Goal: Information Seeking & Learning: Learn about a topic

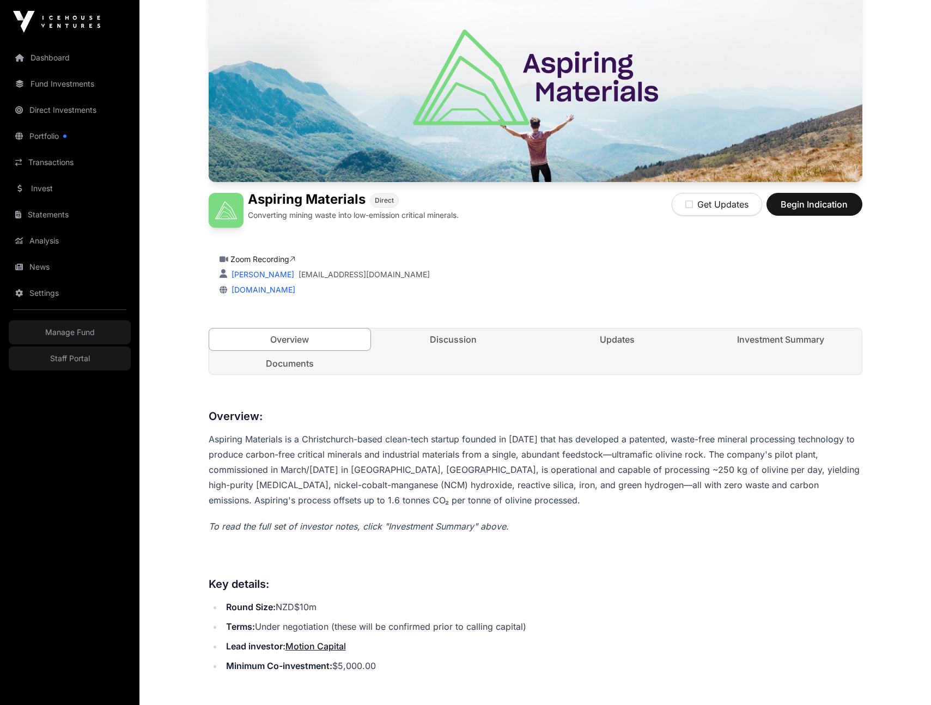
scroll to position [151, 0]
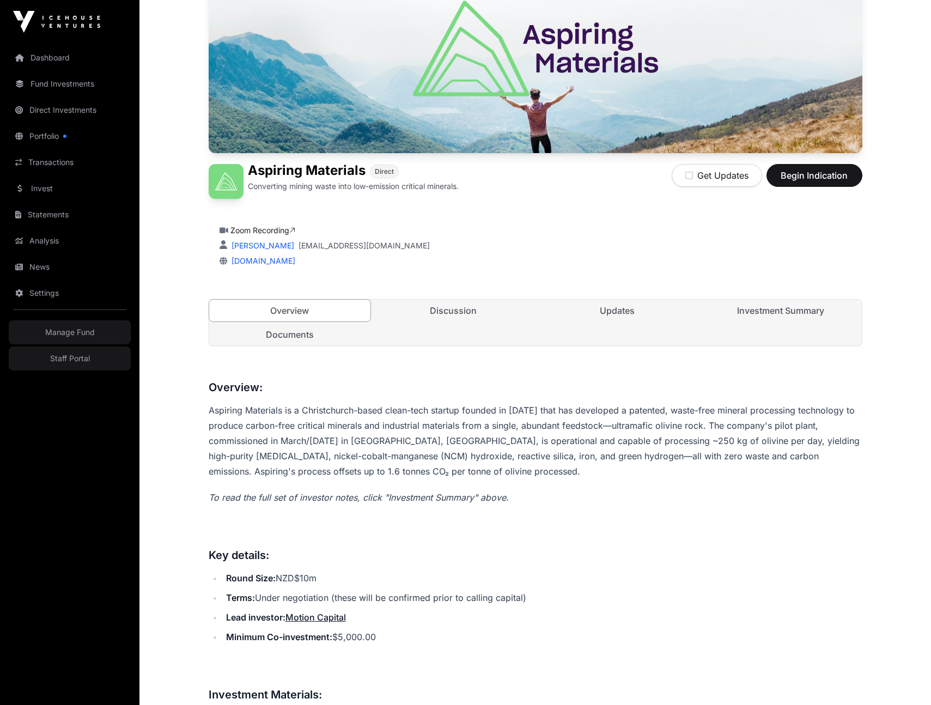
click at [384, 409] on p "Aspiring Materials is a Christchurch-based clean-tech startup founded in [DATE]…" at bounding box center [536, 441] width 654 height 76
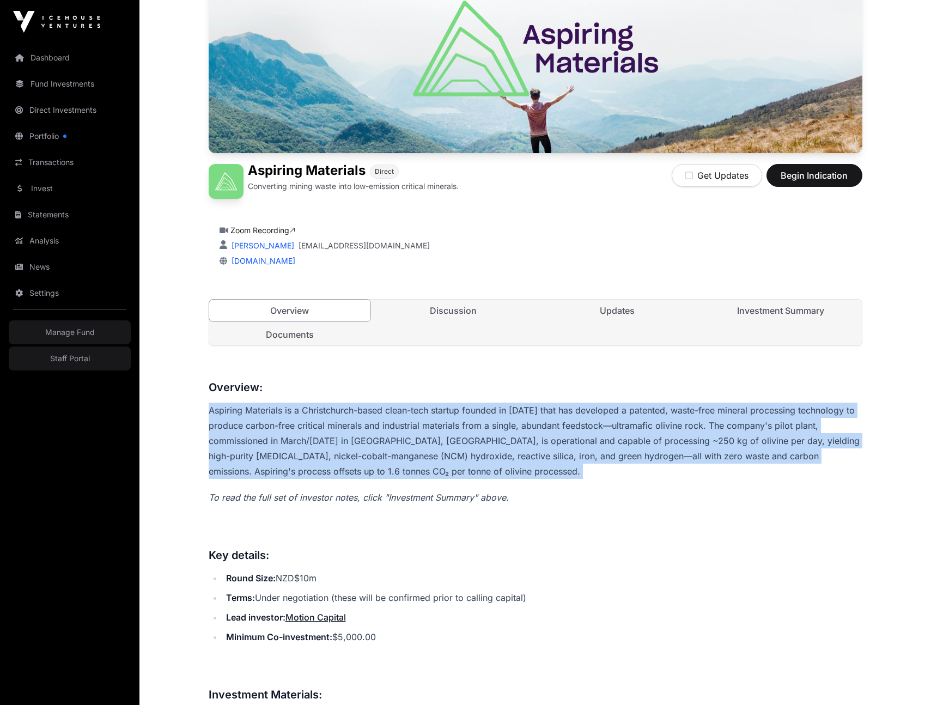
copy div "Aspiring Materials is a Christchurch-based clean-tech startup founded in [DATE]…"
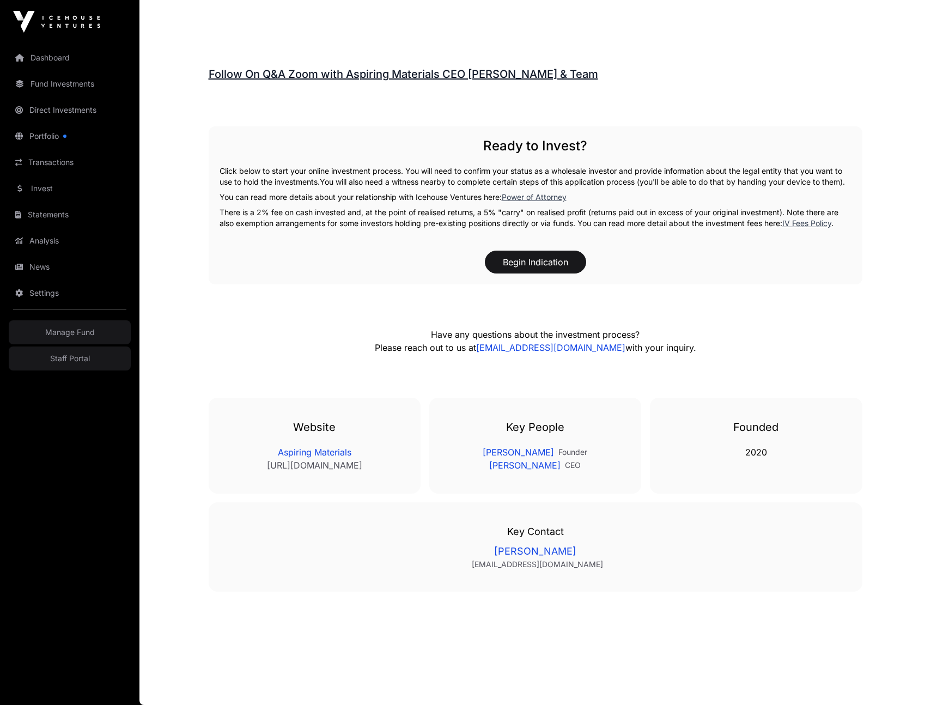
scroll to position [1650, 0]
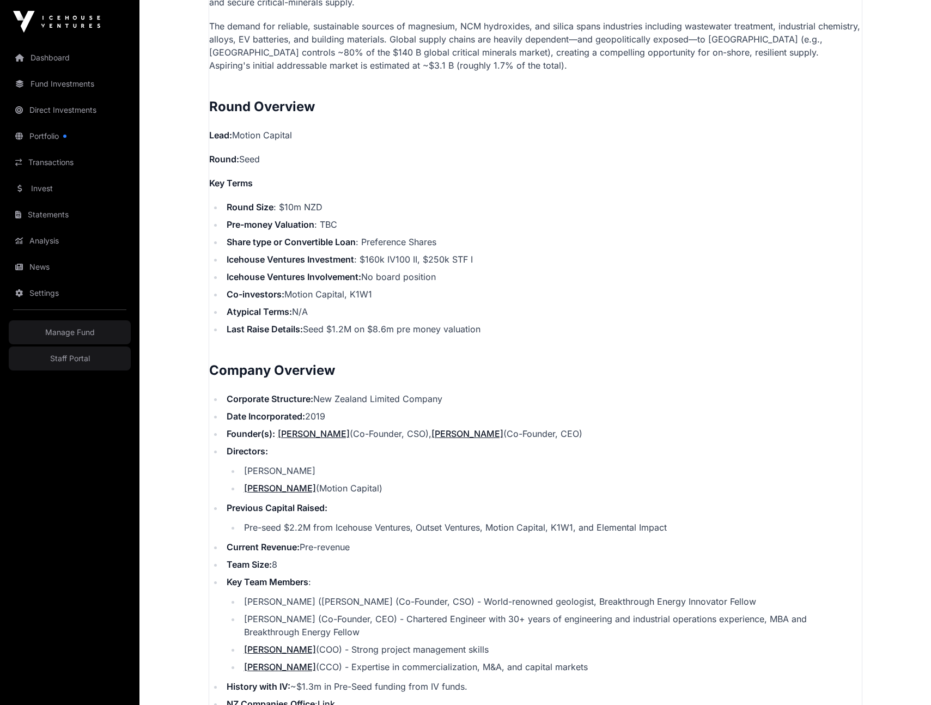
scroll to position [1074, 0]
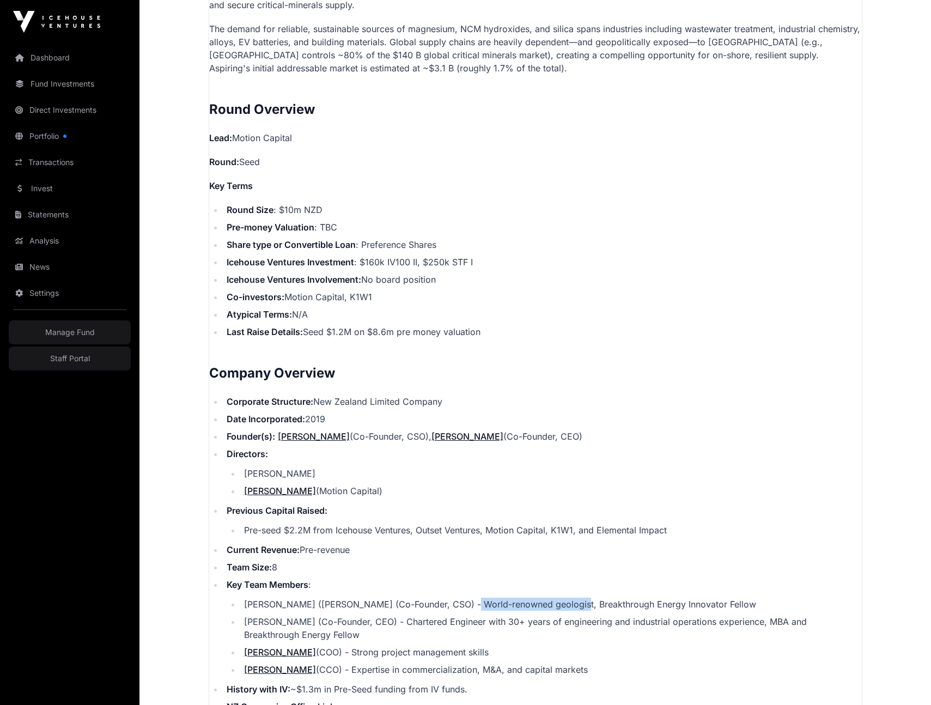
drag, startPoint x: 448, startPoint y: 601, endPoint x: 557, endPoint y: 609, distance: 109.3
click at [557, 609] on li "[PERSON_NAME] ([PERSON_NAME] (Co-Founder, CSO) - World-renowned geologist, Brea…" at bounding box center [551, 604] width 621 height 13
copy li "World-renowned geologist"
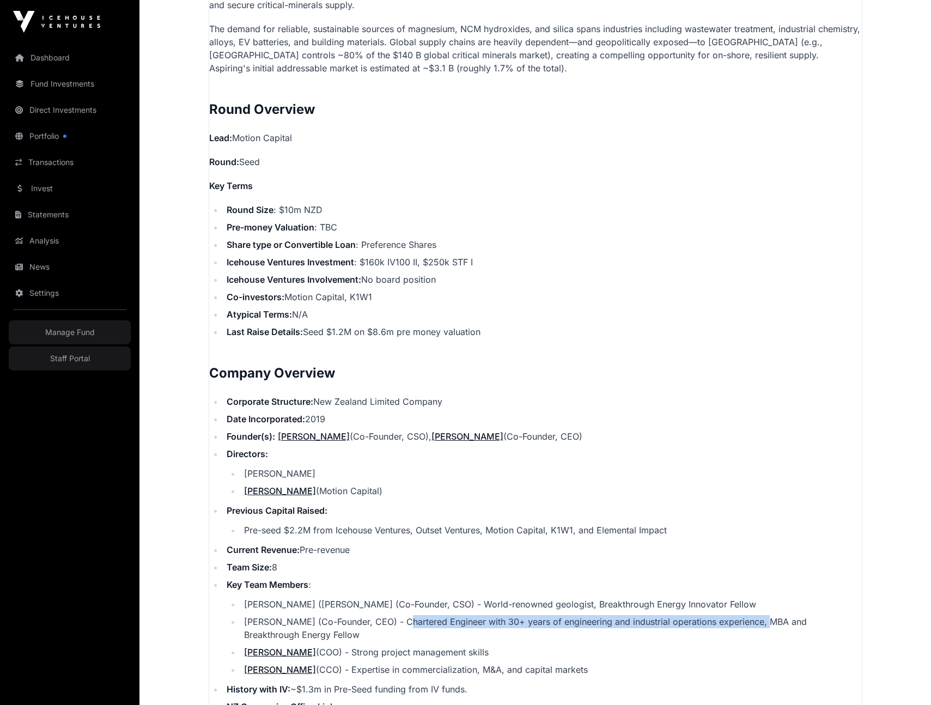
drag, startPoint x: 404, startPoint y: 624, endPoint x: 765, endPoint y: 624, distance: 360.8
click at [765, 624] on li "[PERSON_NAME] (Co-Founder, CEO) - Chartered Engineer with 30+ years of engineer…" at bounding box center [551, 628] width 621 height 26
copy li "Chartered Engineer with 30+ years of engineering and industrial operations expe…"
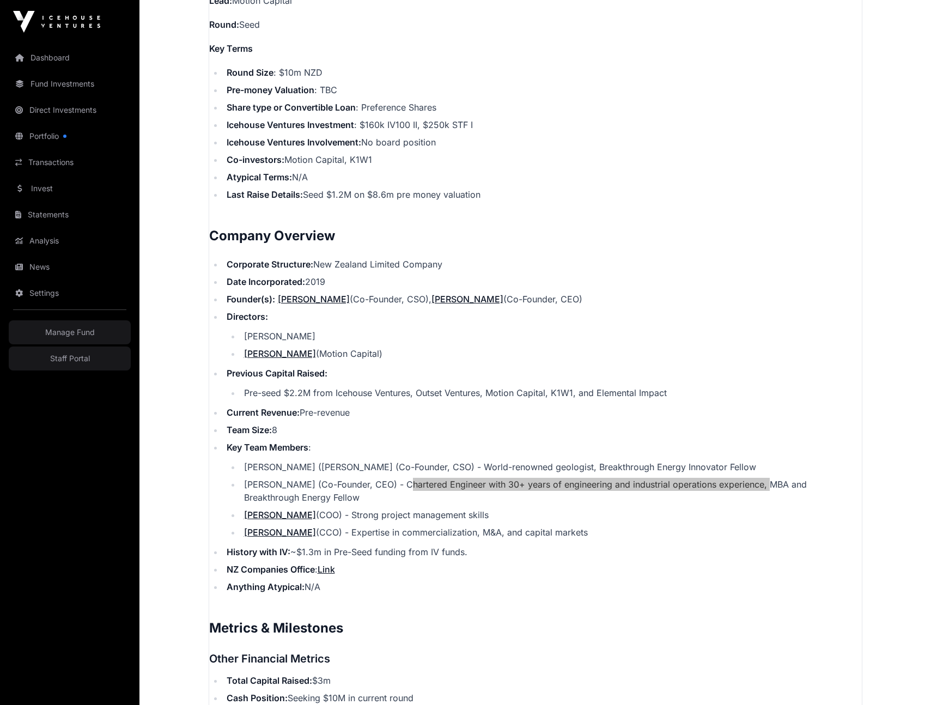
scroll to position [1647, 0]
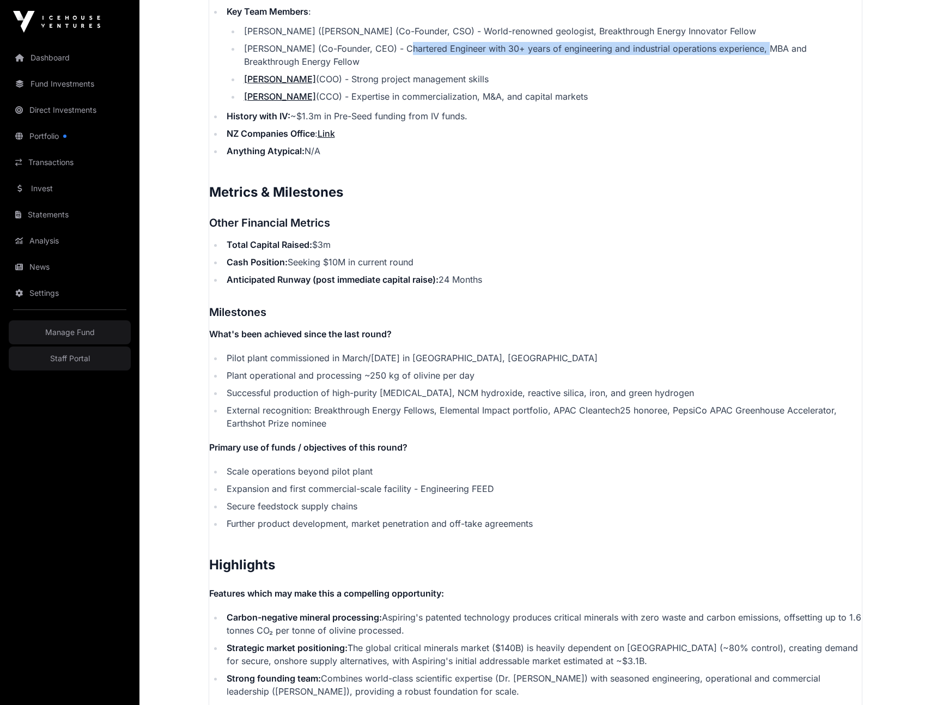
drag, startPoint x: 227, startPoint y: 353, endPoint x: 729, endPoint y: 393, distance: 504.0
click at [729, 393] on ul "Pilot plant commissioned in March/[DATE] in [GEOGRAPHIC_DATA], [GEOGRAPHIC_DATA…" at bounding box center [535, 390] width 653 height 78
copy ul "Pilot plant commissioned in March/[DATE] in [GEOGRAPHIC_DATA], [GEOGRAPHIC_DATA…"
click at [406, 477] on li "Scale operations beyond pilot plant" at bounding box center [542, 471] width 639 height 13
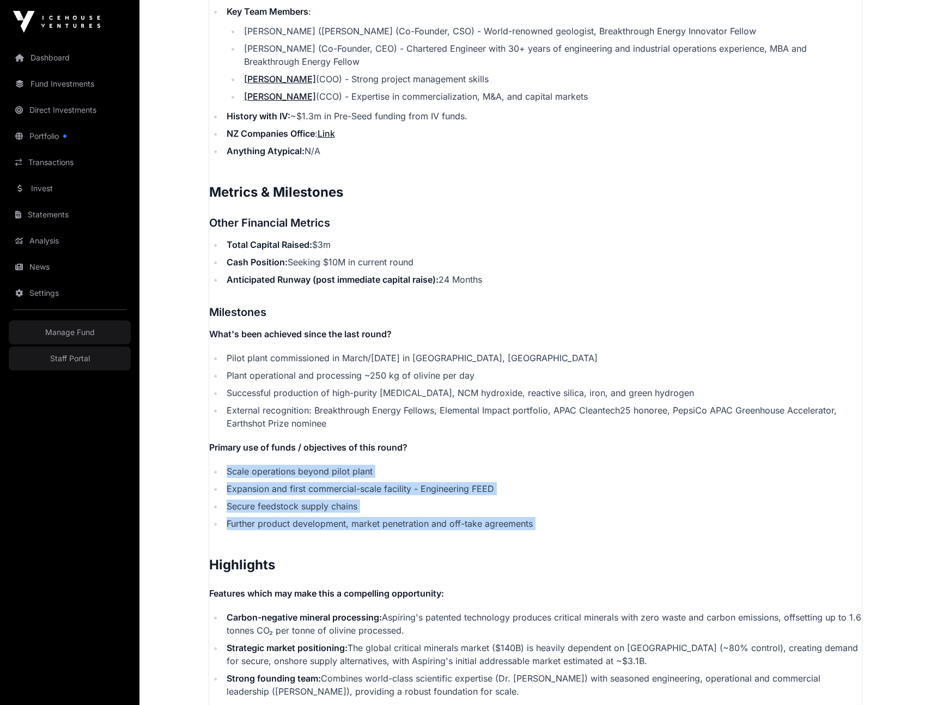
drag, startPoint x: 225, startPoint y: 469, endPoint x: 571, endPoint y: 534, distance: 352.7
click at [571, 534] on p "Contents Introduction Round Overview Company Overview Metrics & Milestones High…" at bounding box center [535, 10] width 653 height 1955
copy p "Scale operations beyond pilot plant Expansion and first commercial-scale facili…"
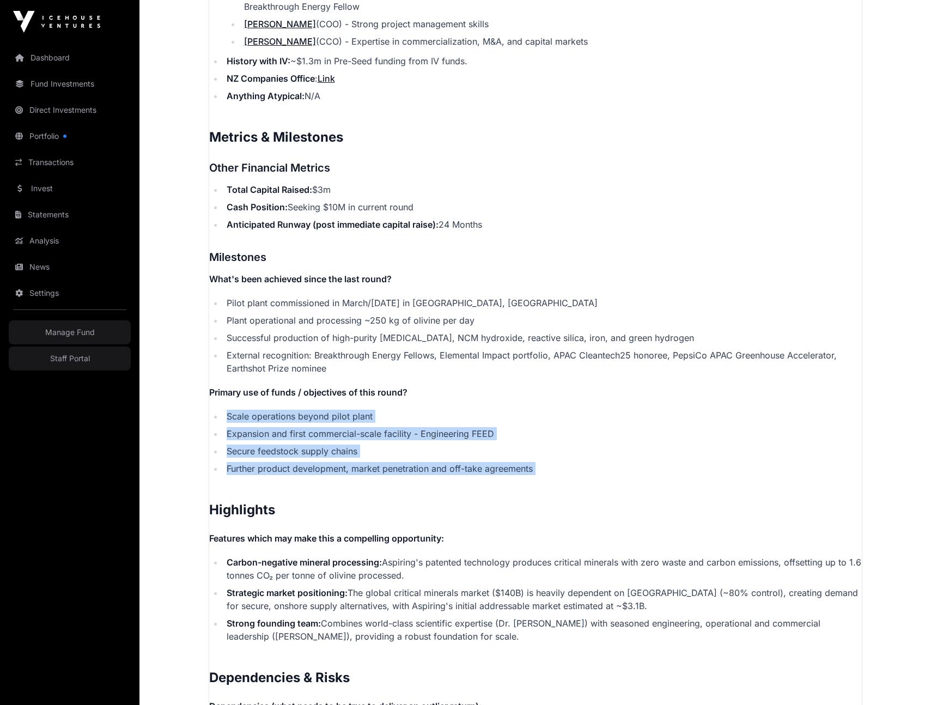
scroll to position [1700, 0]
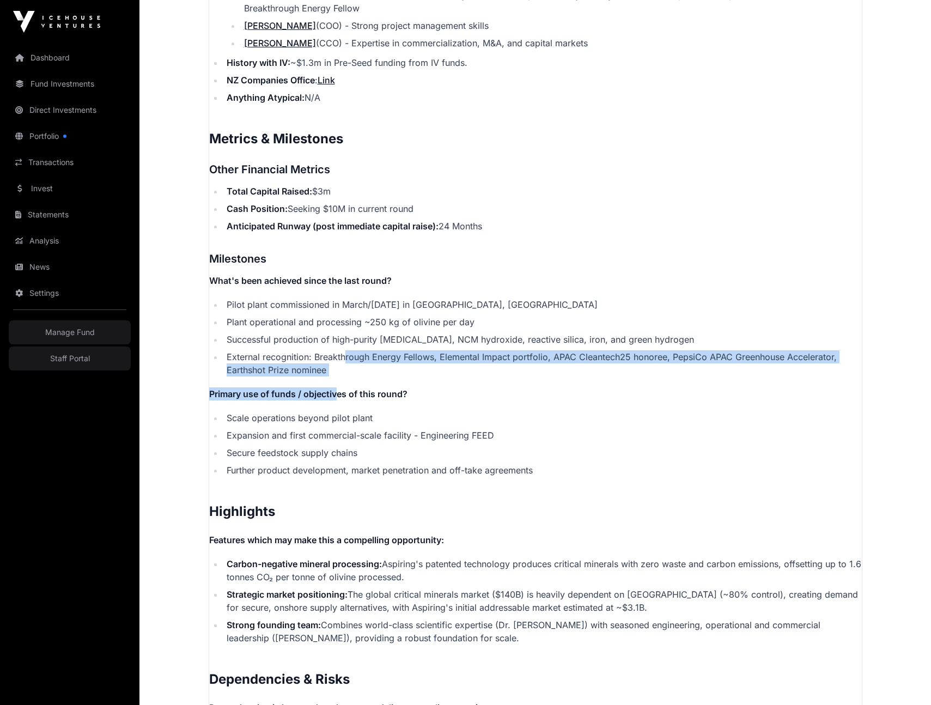
click at [337, 373] on li "External recognition: Breakthrough Energy Fellows, Elemental Impact portfolio, …" at bounding box center [542, 363] width 639 height 26
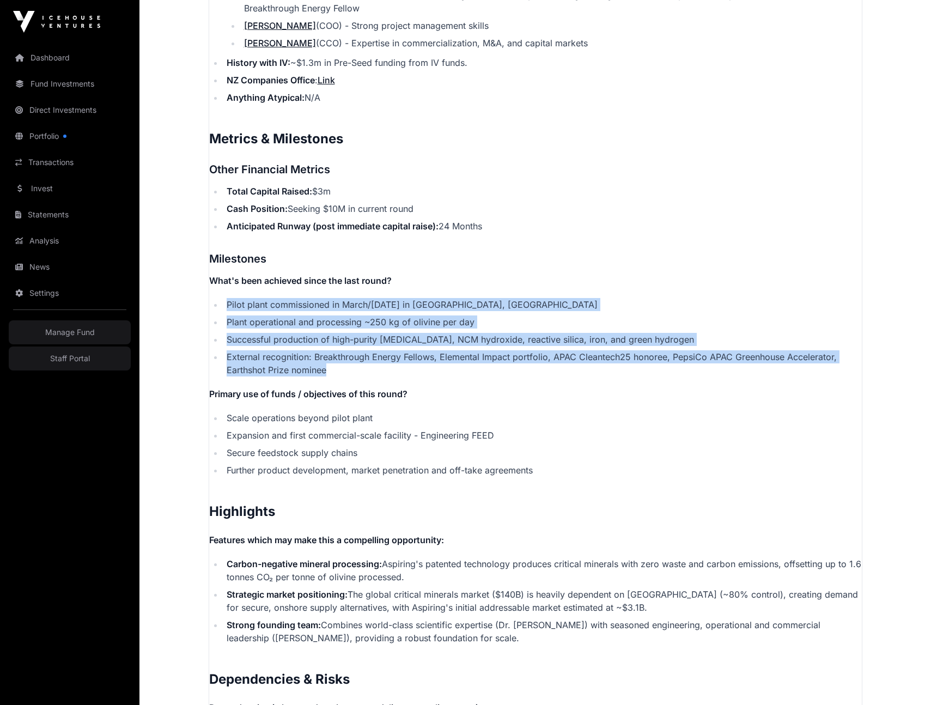
drag, startPoint x: 342, startPoint y: 375, endPoint x: 227, endPoint y: 303, distance: 136.1
click at [227, 303] on ul "Pilot plant commissioned in March/[DATE] in [GEOGRAPHIC_DATA], [GEOGRAPHIC_DATA…" at bounding box center [535, 337] width 653 height 78
copy ul "Pilot plant commissioned in March/[DATE] in [GEOGRAPHIC_DATA], [GEOGRAPHIC_DATA…"
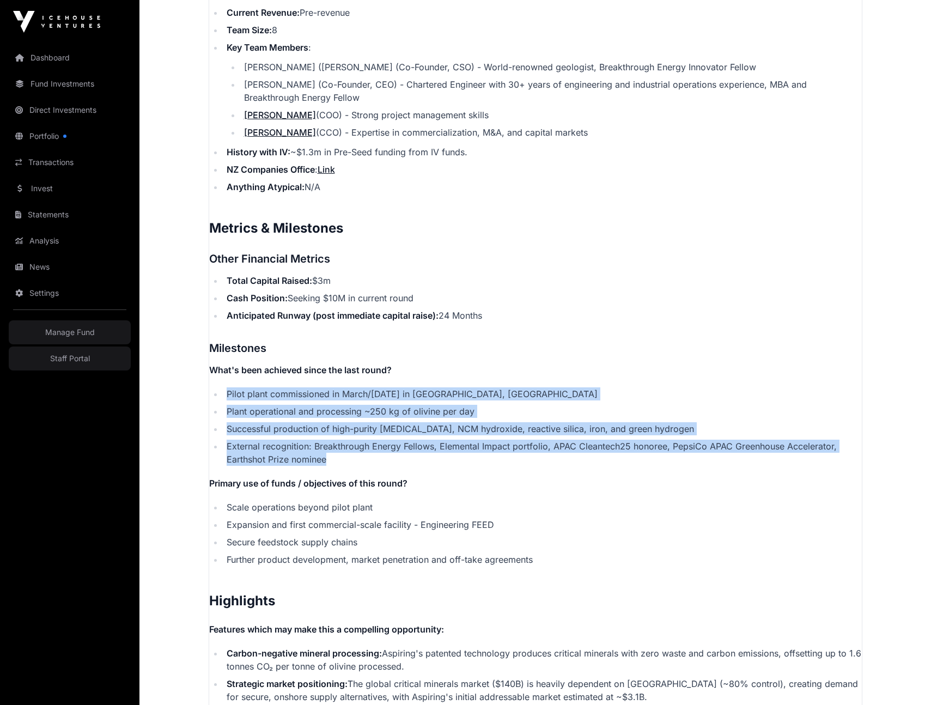
scroll to position [1628, 0]
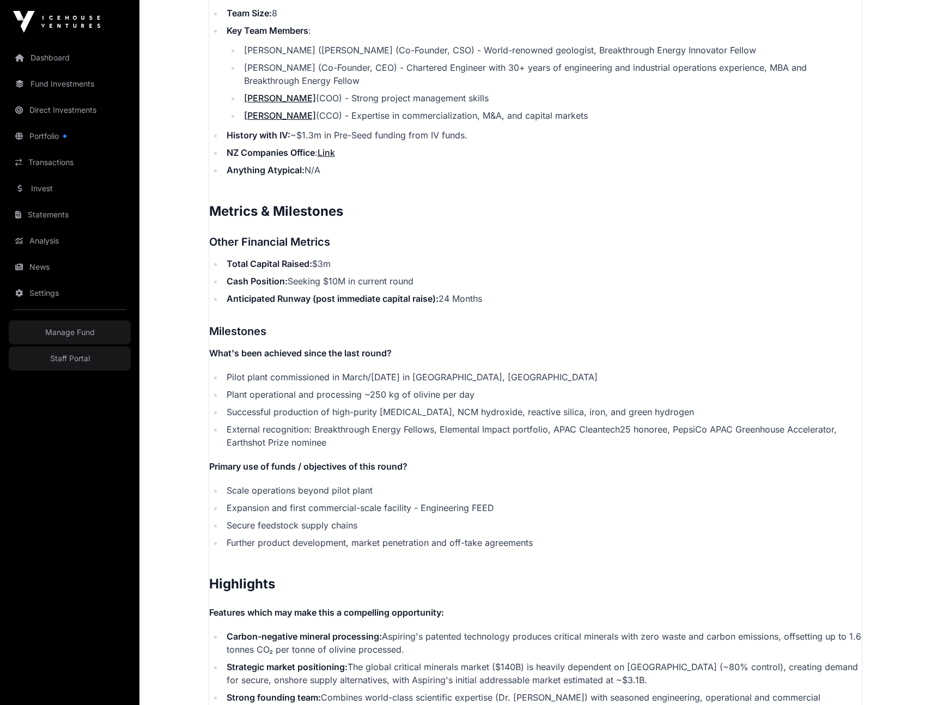
click at [244, 494] on li "Scale operations beyond pilot plant" at bounding box center [542, 490] width 639 height 13
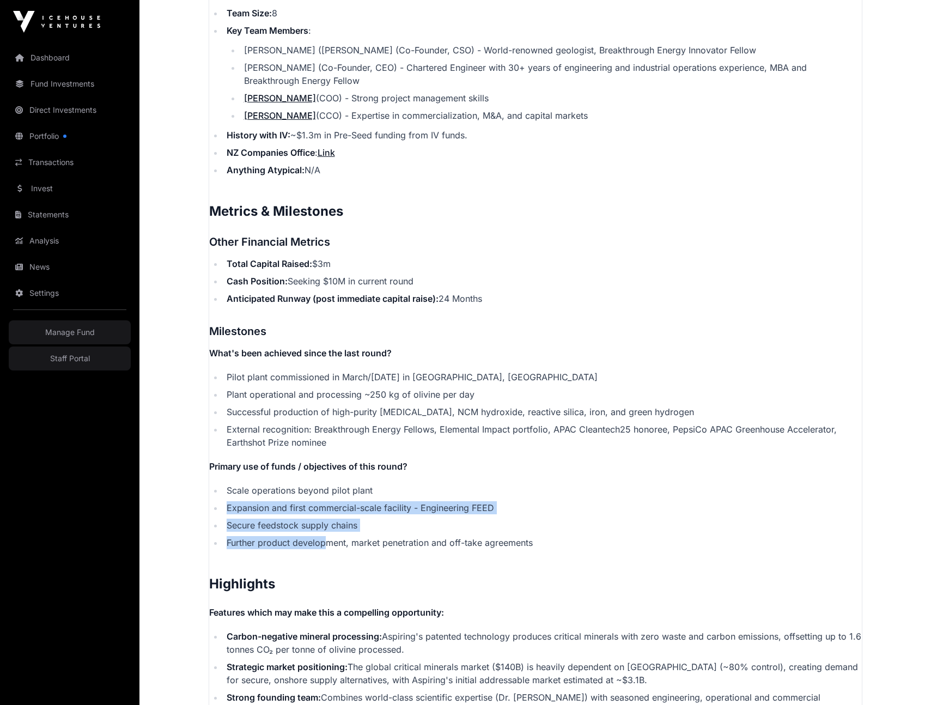
drag, startPoint x: 227, startPoint y: 498, endPoint x: 305, endPoint y: 544, distance: 90.9
click at [336, 545] on ul "Scale operations beyond pilot plant Expansion and first commercial-scale facili…" at bounding box center [535, 516] width 653 height 65
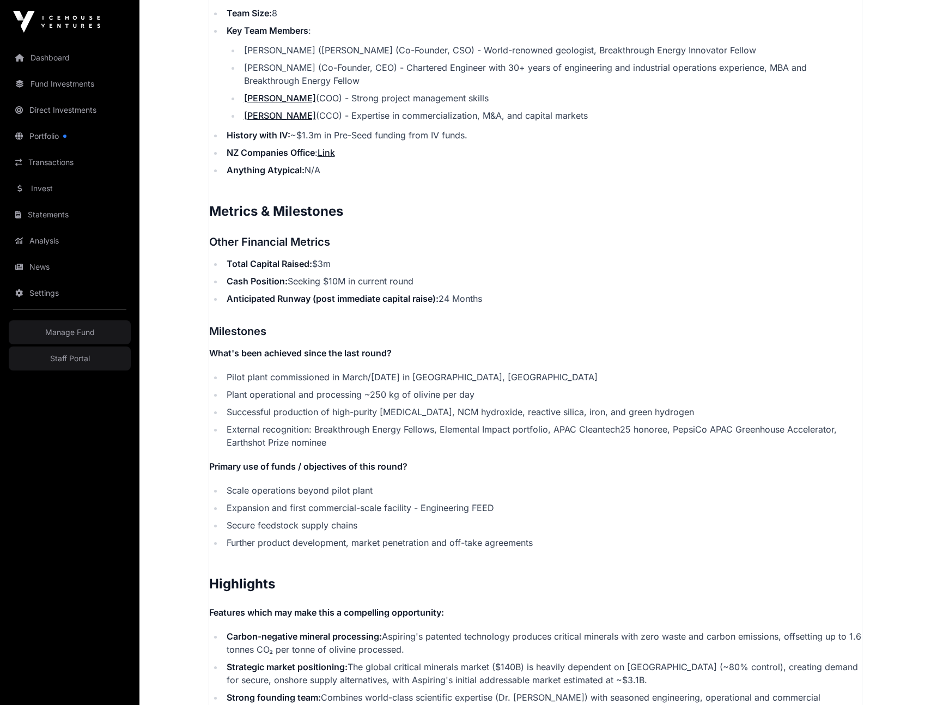
click at [230, 484] on li "Scale operations beyond pilot plant" at bounding box center [542, 490] width 639 height 13
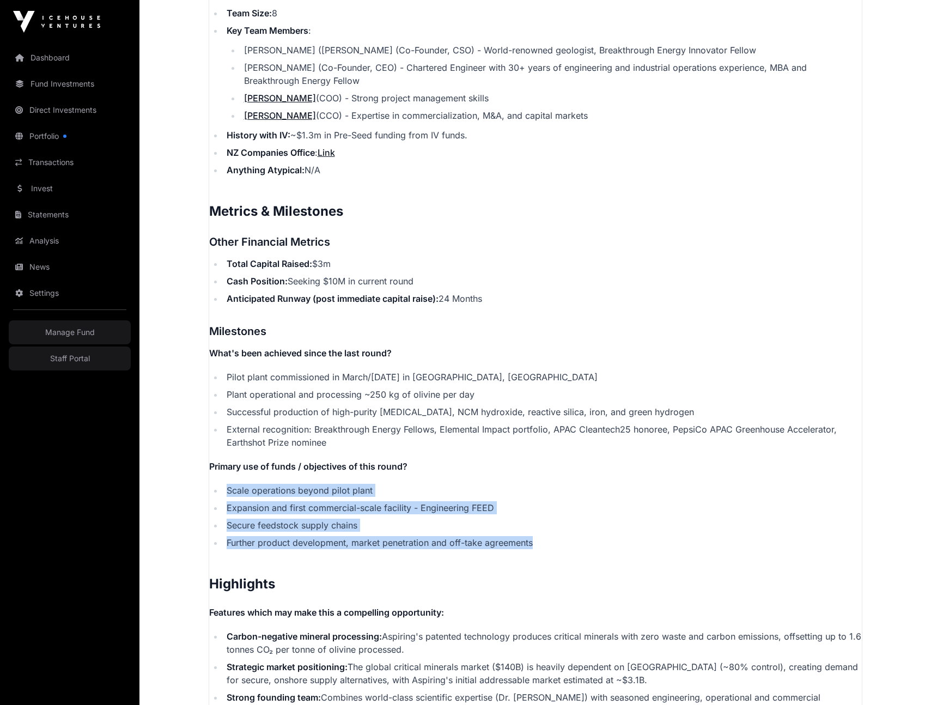
drag, startPoint x: 223, startPoint y: 487, endPoint x: 539, endPoint y: 536, distance: 319.8
click at [539, 536] on ul "Scale operations beyond pilot plant Expansion and first commercial-scale facili…" at bounding box center [535, 516] width 653 height 65
copy ul "Scale operations beyond pilot plant Expansion and first commercial-scale facili…"
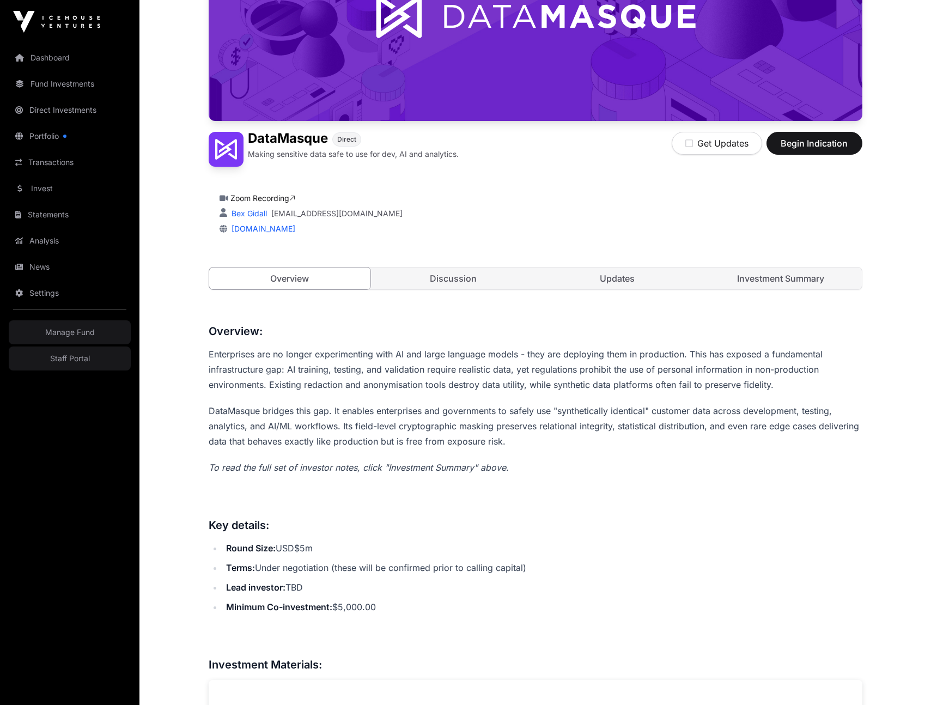
scroll to position [186, 0]
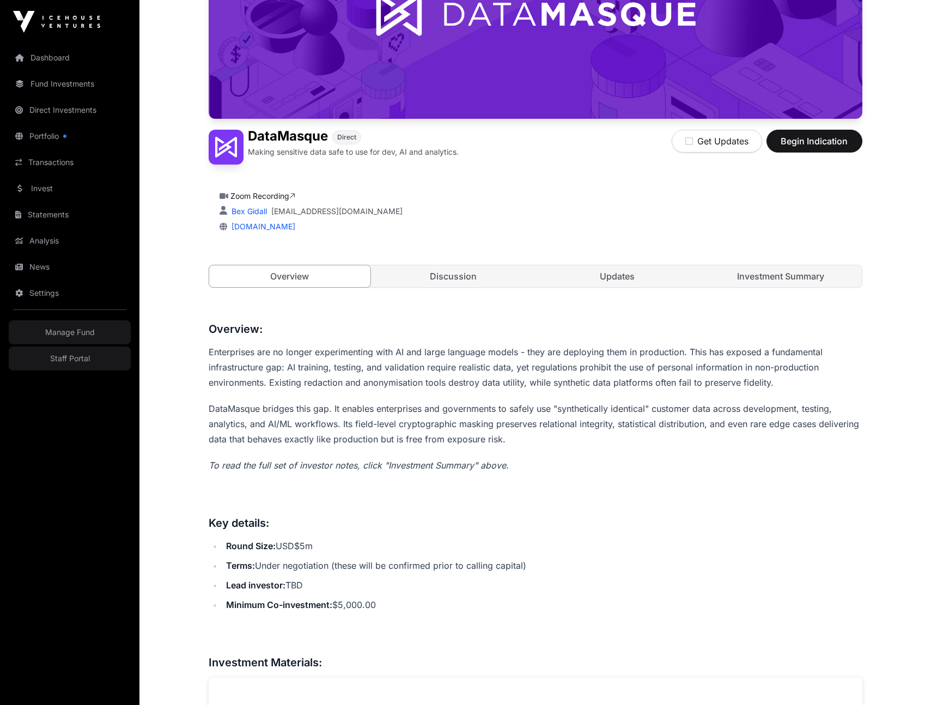
drag, startPoint x: 557, startPoint y: 388, endPoint x: 556, endPoint y: 397, distance: 8.9
click at [557, 389] on p "Enterprises are no longer experimenting with AI and large language models - the…" at bounding box center [536, 367] width 654 height 46
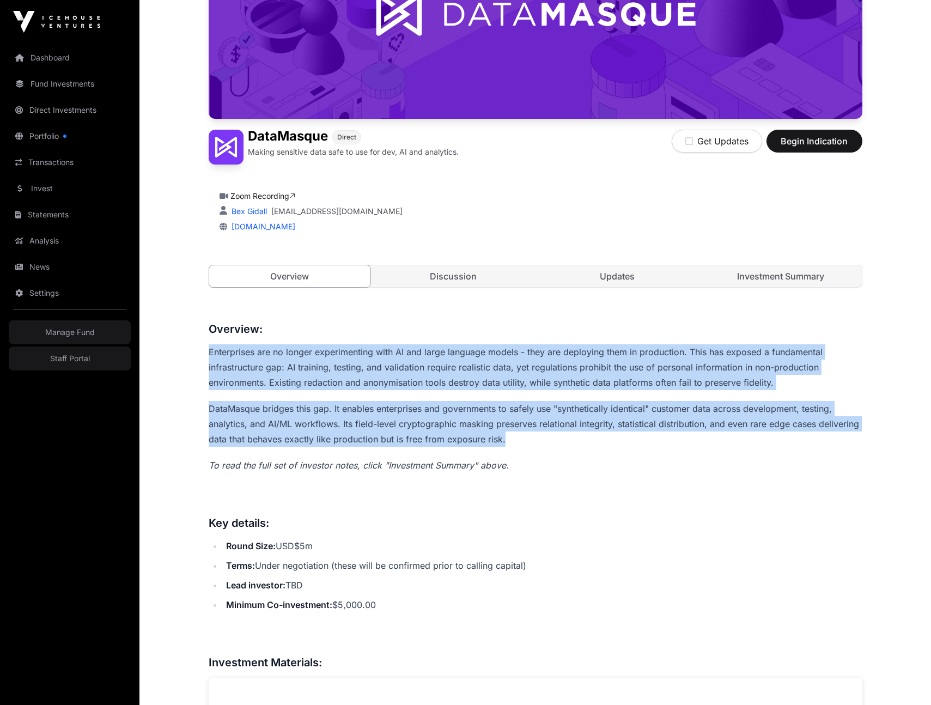
drag, startPoint x: 514, startPoint y: 444, endPoint x: 196, endPoint y: 349, distance: 332.1
copy div "Enterprises are no longer experimenting with AI and large language models - the…"
click at [768, 278] on link "Investment Summary" at bounding box center [781, 276] width 162 height 22
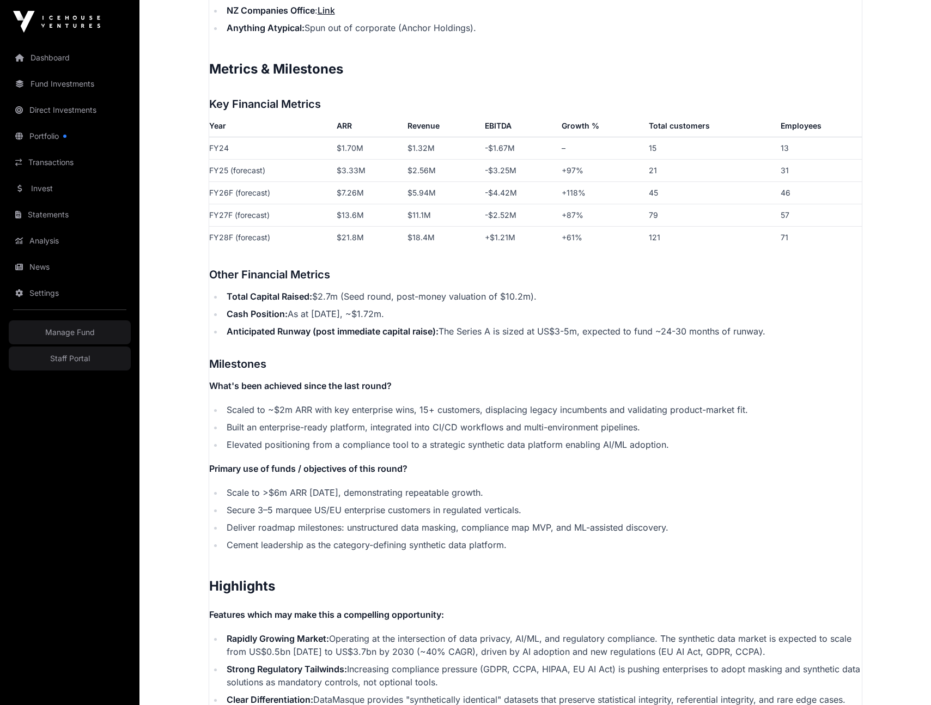
scroll to position [1652, 0]
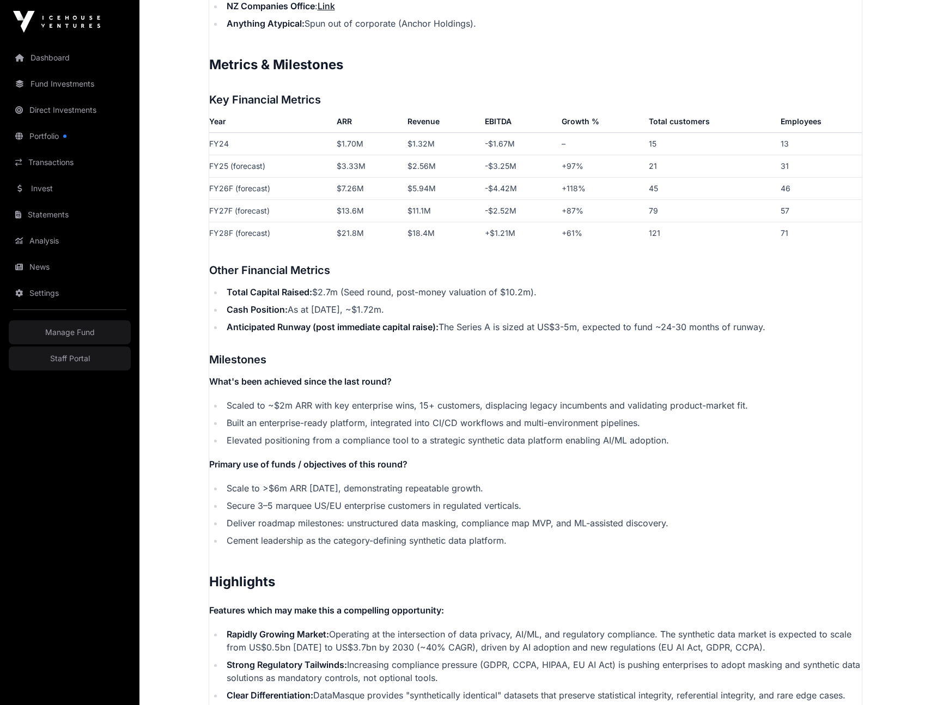
click at [430, 431] on ul "Scaled to ~$2m ARR with key enterprise wins, 15+ customers, displacing legacy i…" at bounding box center [535, 423] width 653 height 48
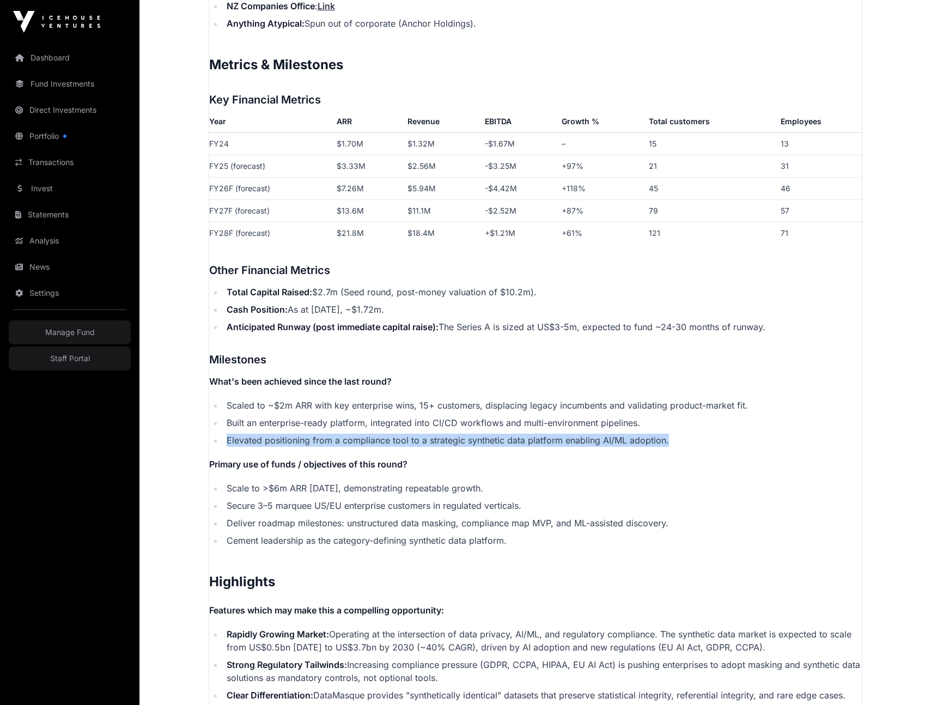
click at [430, 431] on ul "Scaled to ~$2m ARR with key enterprise wins, 15+ customers, displacing legacy i…" at bounding box center [535, 423] width 653 height 48
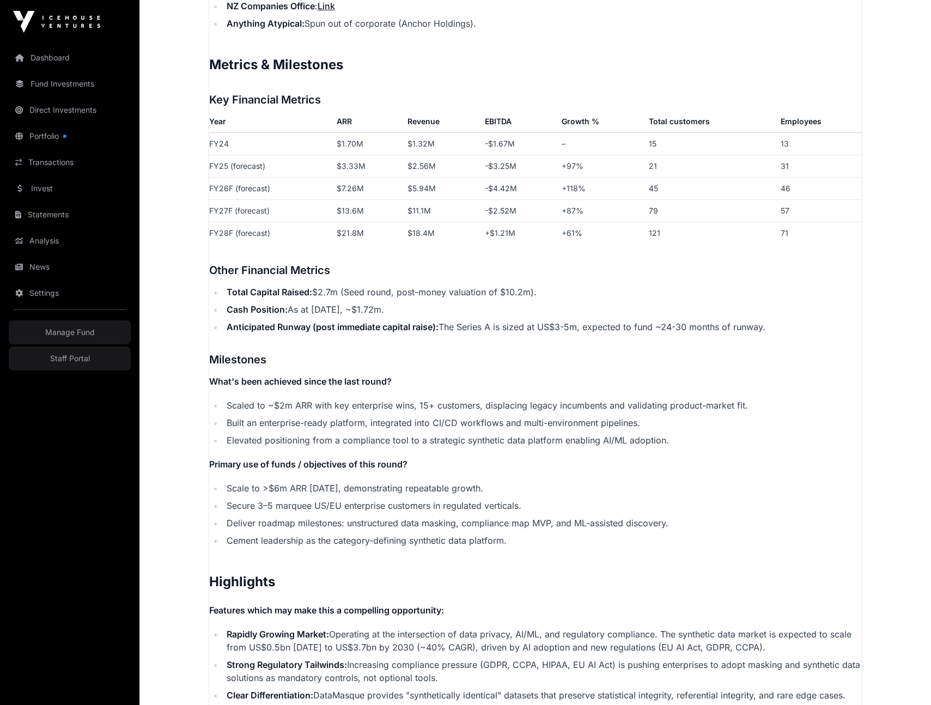
click at [425, 416] on li "Built an enterprise-ready platform, integrated into CI/CD workflows and multi-e…" at bounding box center [542, 422] width 639 height 13
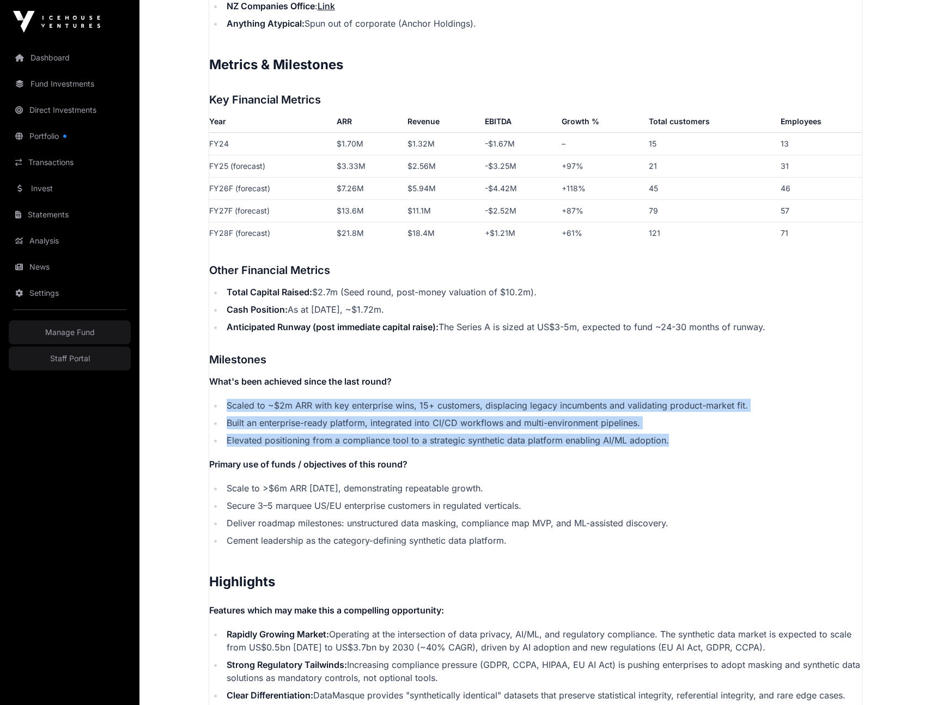
drag, startPoint x: 684, startPoint y: 440, endPoint x: 226, endPoint y: 397, distance: 460.3
click at [226, 397] on p "Contents Introduction Round Overview Company Overview Metrics & Milestones High…" at bounding box center [535, 158] width 653 height 2311
copy ul "Scaled to ~$2m ARR with key enterprise wins, 15+ customers, displacing legacy i…"
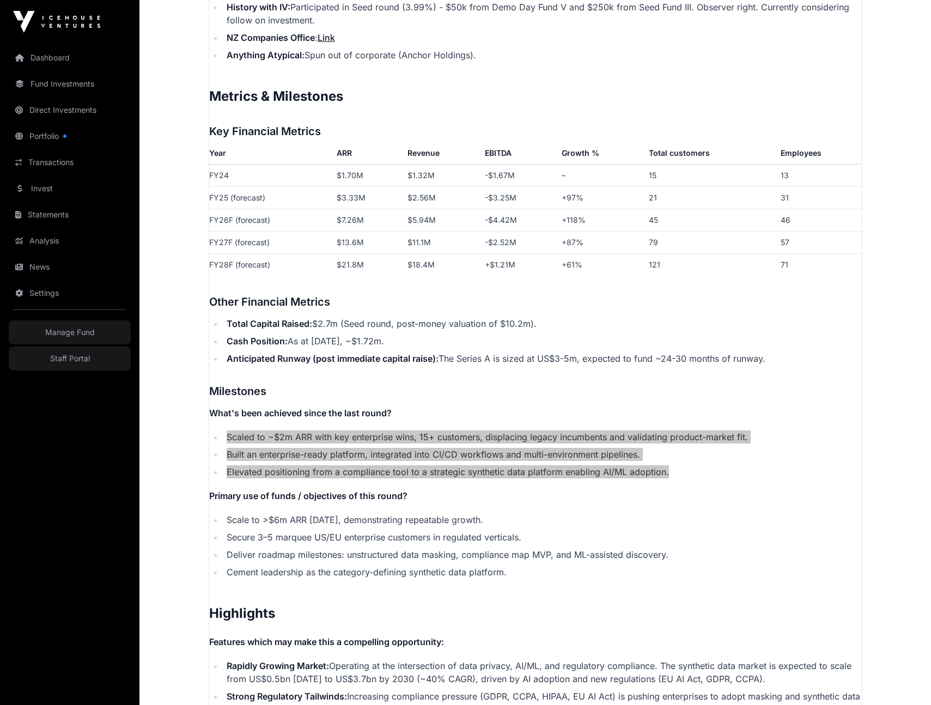
scroll to position [1620, 0]
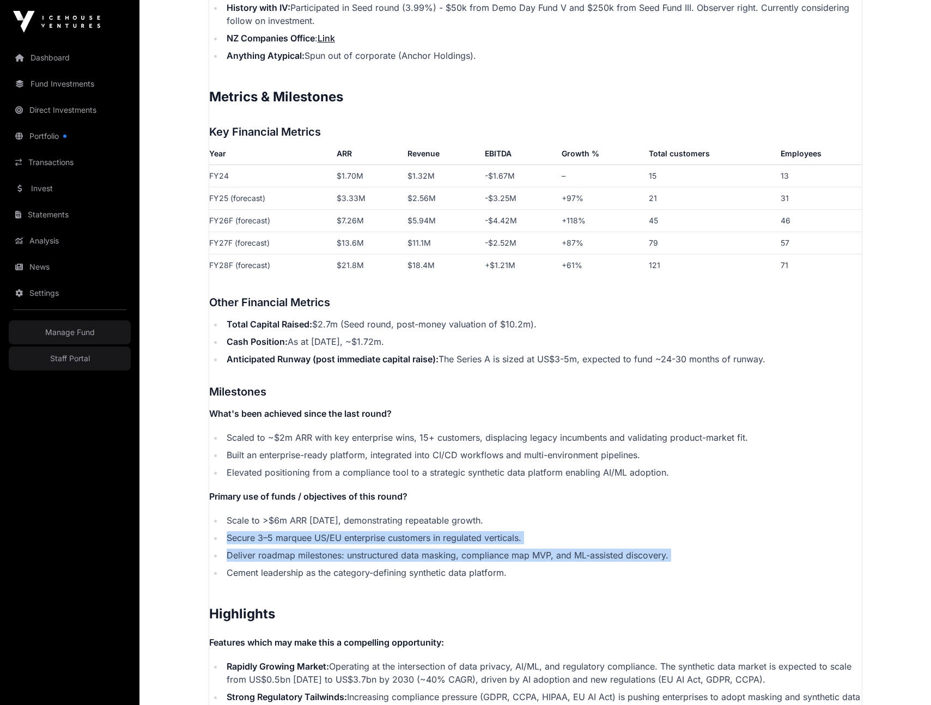
drag, startPoint x: 522, startPoint y: 566, endPoint x: 382, endPoint y: 531, distance: 144.3
click at [382, 531] on ul "Scale to >$6m ARR in 24 months, demonstrating repeatable growth. Secure 3–5 mar…" at bounding box center [535, 546] width 653 height 65
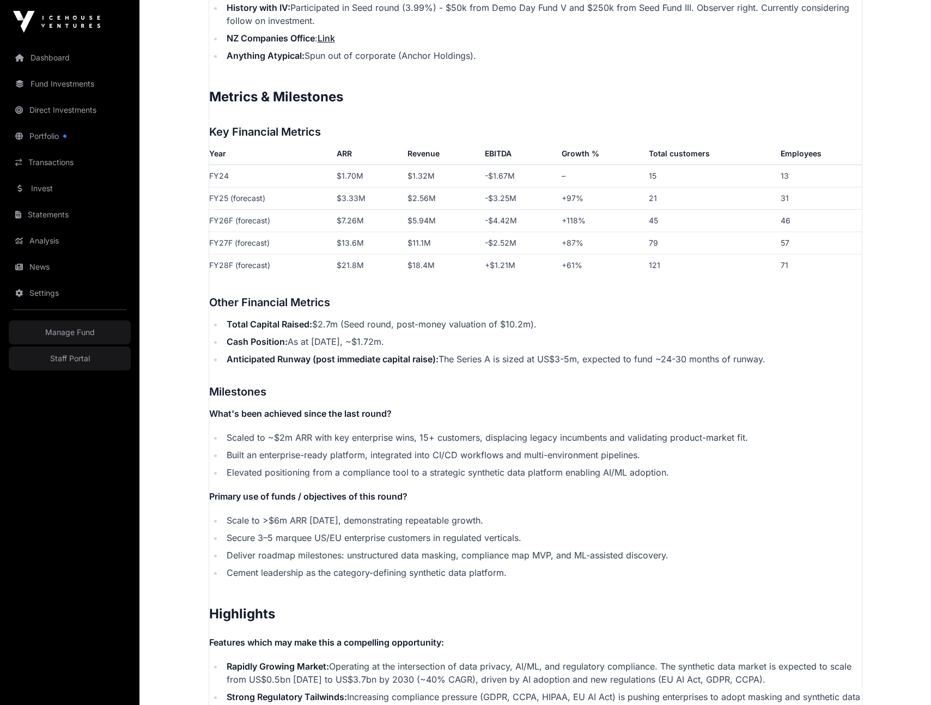
click at [569, 602] on p "Contents Introduction Round Overview Company Overview Metrics & Milestones High…" at bounding box center [535, 190] width 653 height 2311
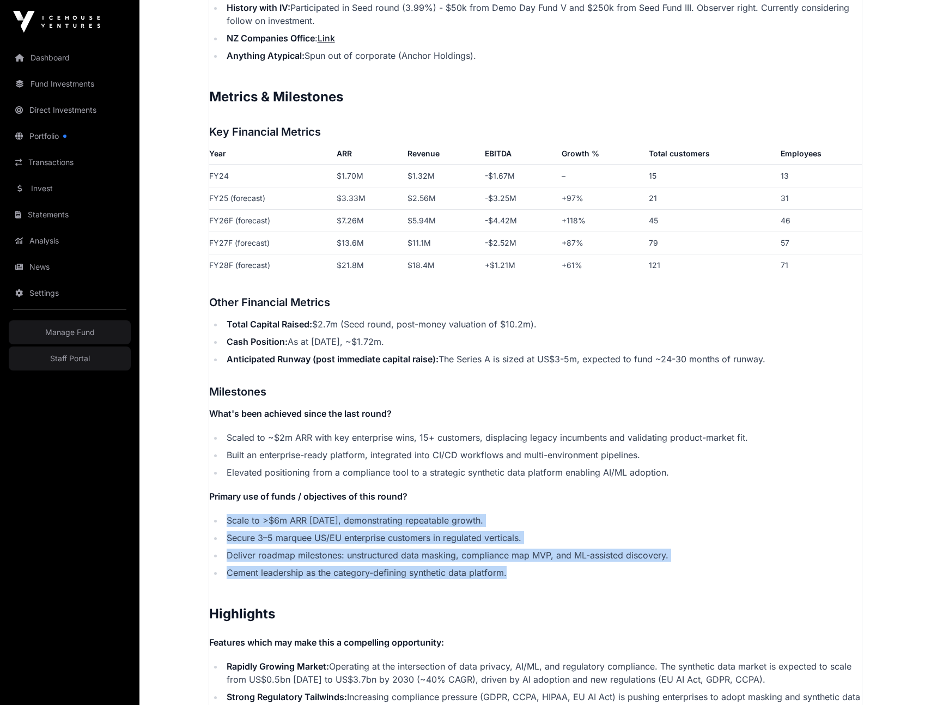
drag, startPoint x: 527, startPoint y: 577, endPoint x: 219, endPoint y: 523, distance: 313.2
click at [219, 523] on ul "Scale to >$6m ARR in 24 months, demonstrating repeatable growth. Secure 3–5 mar…" at bounding box center [535, 546] width 653 height 65
copy ul "Scale to >$6m ARR in 24 months, demonstrating repeatable growth. Secure 3–5 mar…"
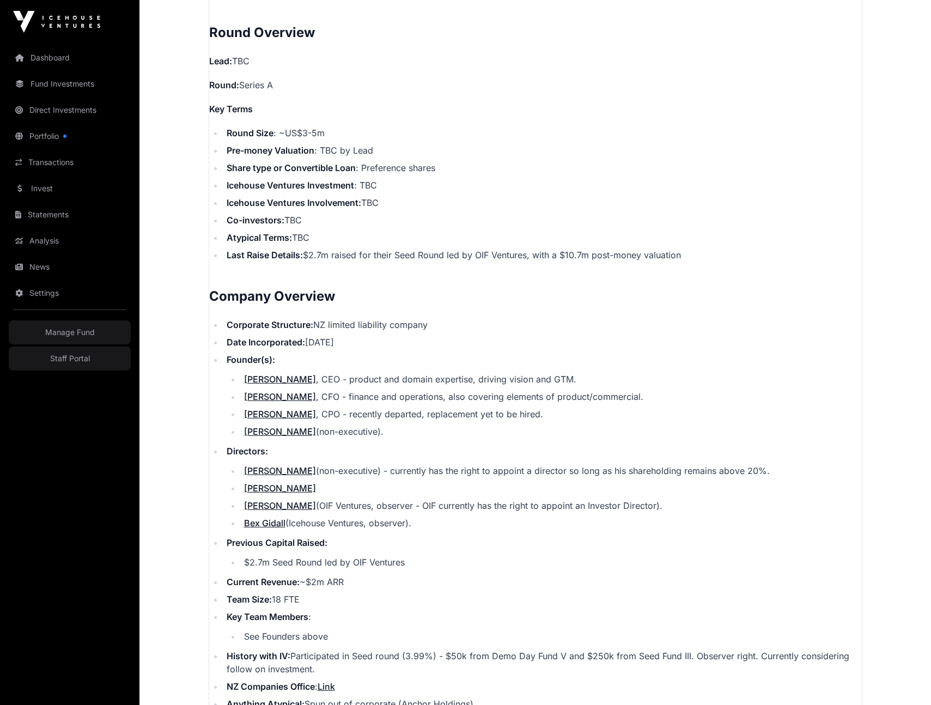
scroll to position [975, 0]
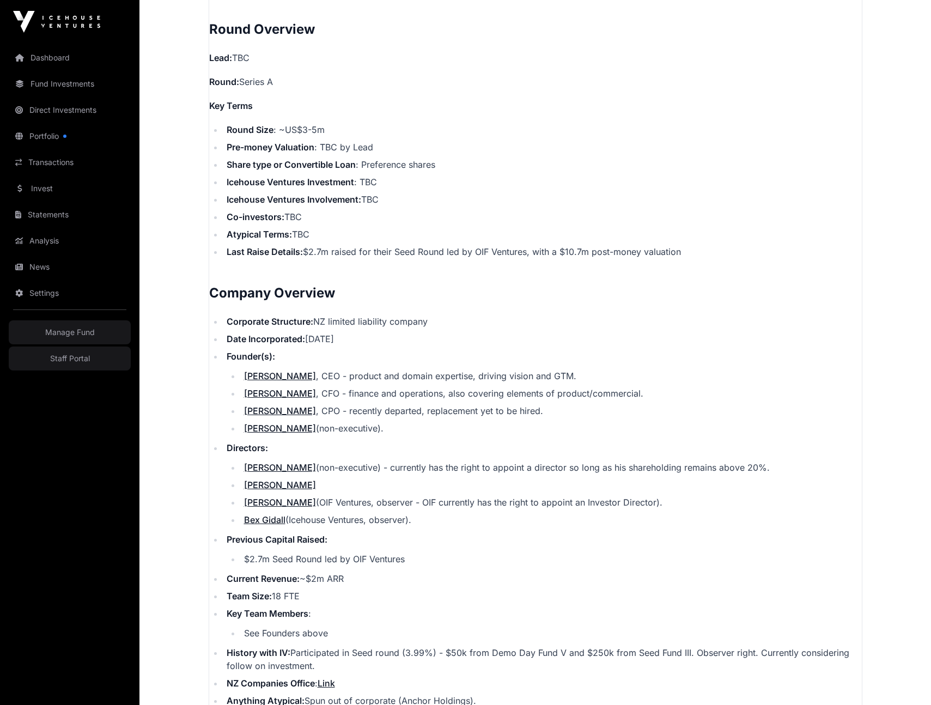
scroll to position [186, 0]
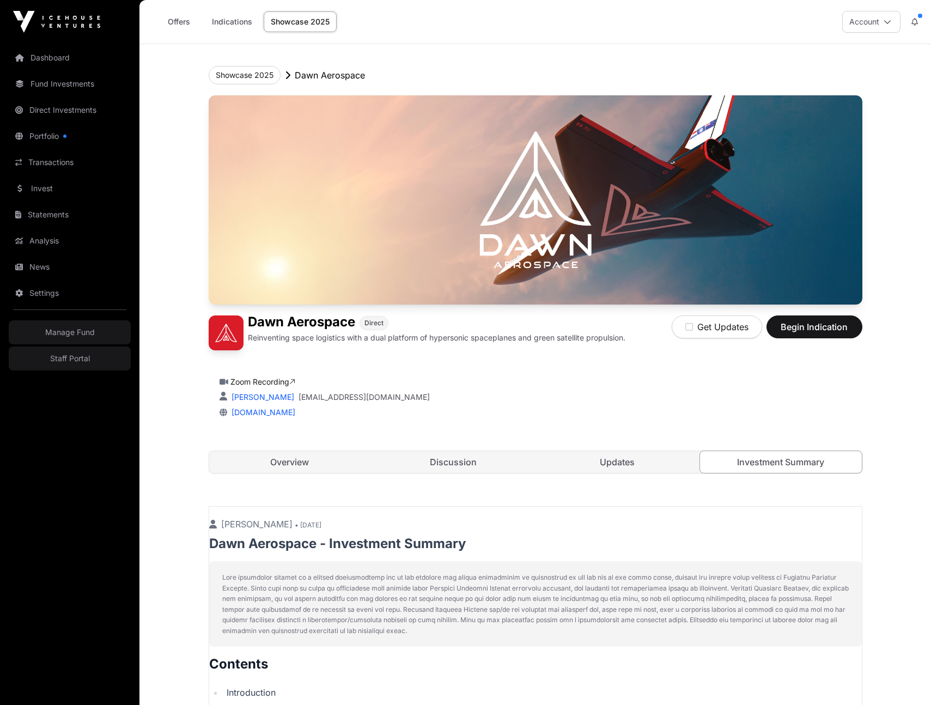
click at [327, 454] on link "Overview" at bounding box center [290, 462] width 162 height 22
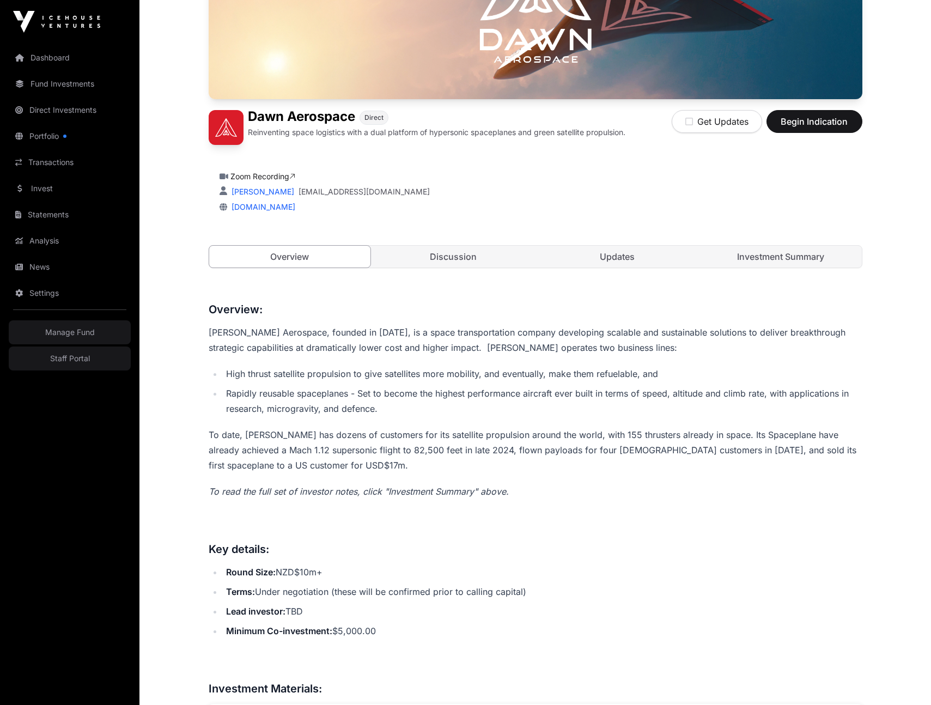
scroll to position [227, 0]
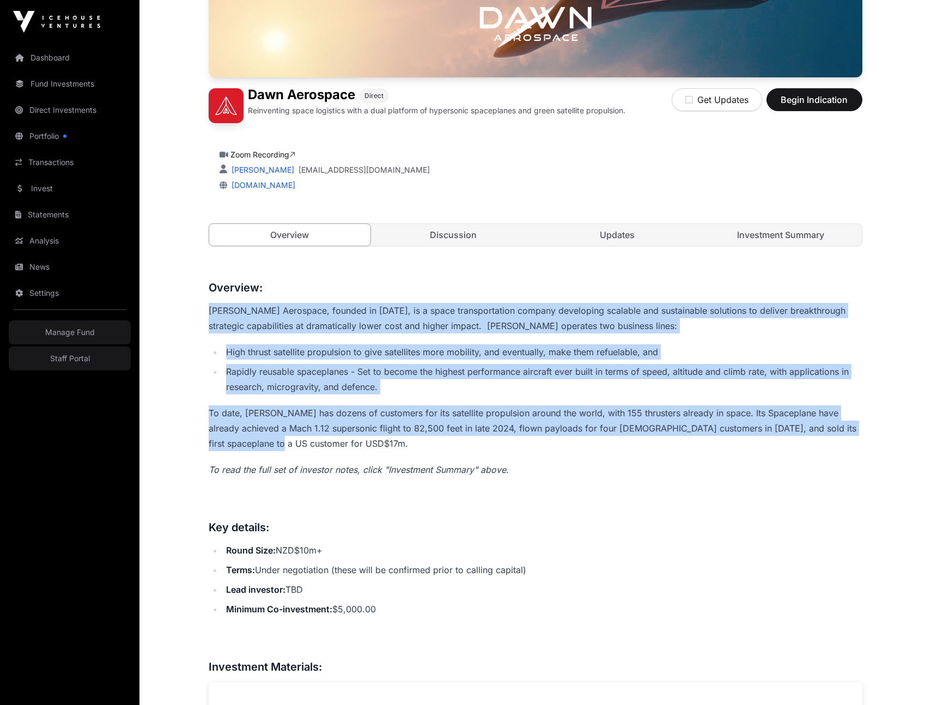
drag, startPoint x: 210, startPoint y: 307, endPoint x: 278, endPoint y: 448, distance: 157.2
copy div "Dawn Aerospace, founded in 2017, is a space transportation company developing s…"
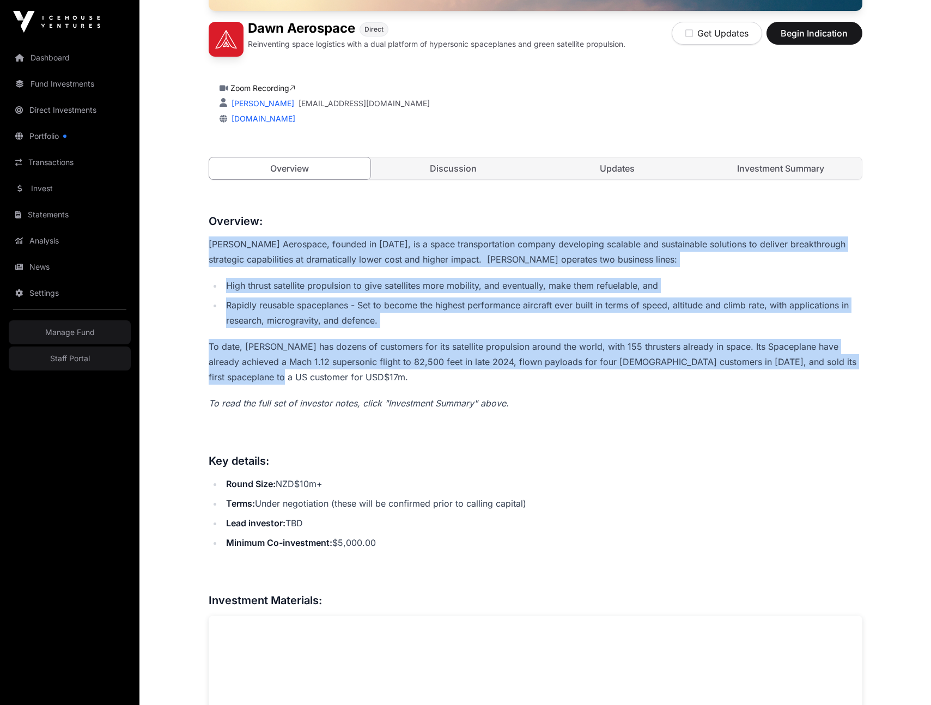
scroll to position [0, 0]
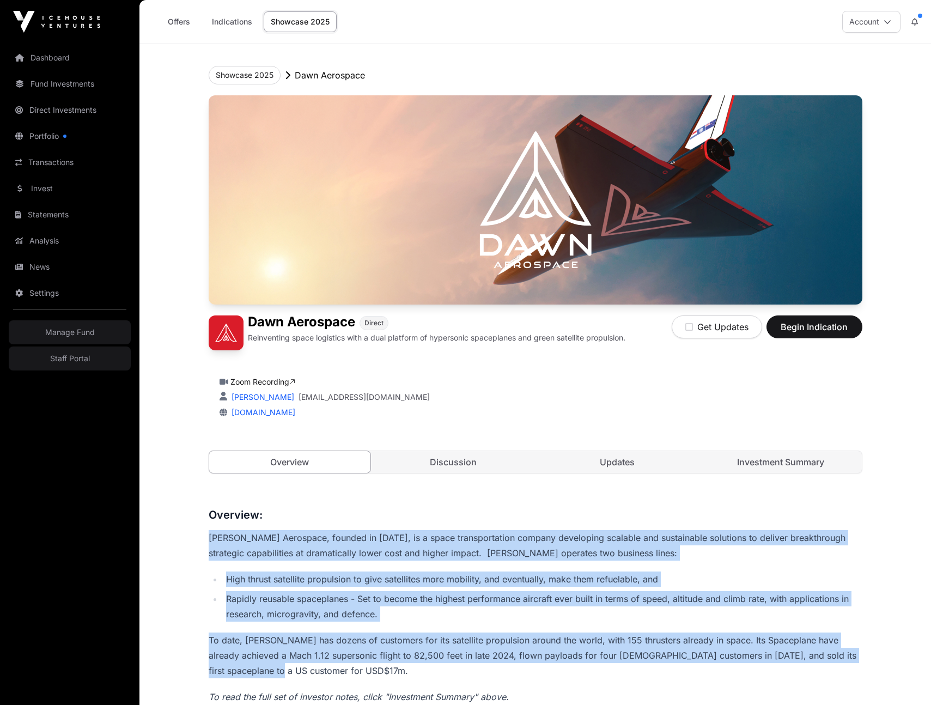
click at [780, 459] on link "Investment Summary" at bounding box center [781, 462] width 162 height 22
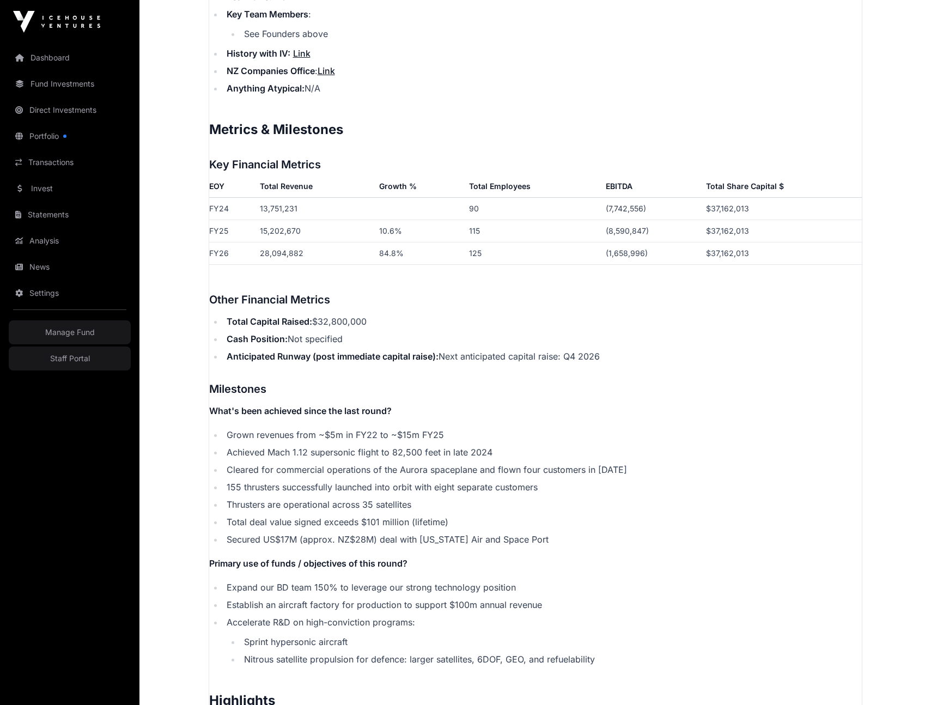
scroll to position [1668, 0]
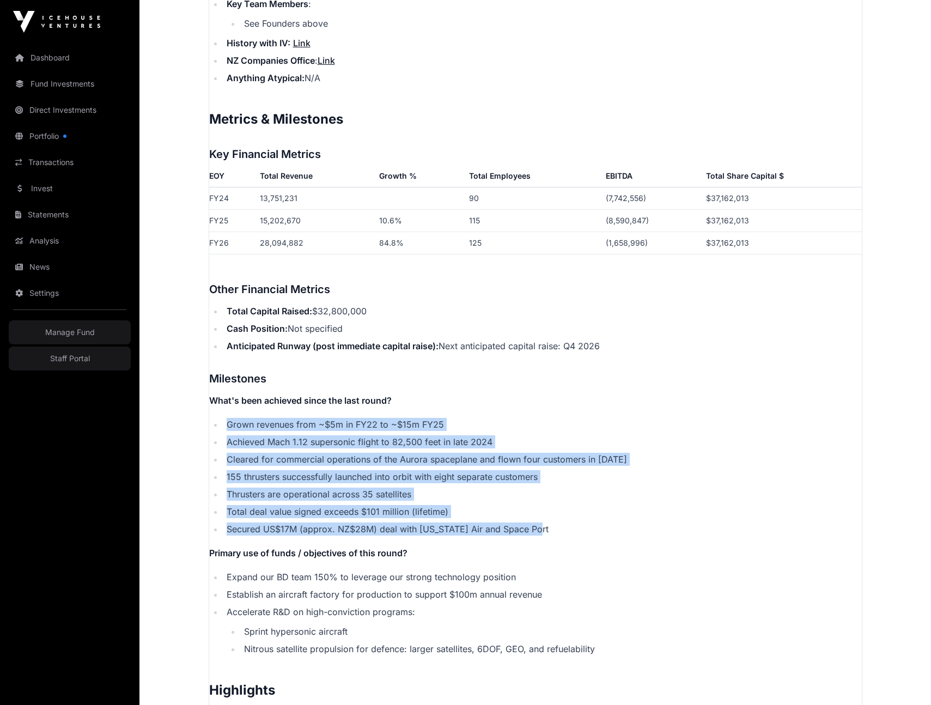
drag, startPoint x: 529, startPoint y: 512, endPoint x: 219, endPoint y: 417, distance: 323.9
click at [219, 418] on ul "Grown revenues from ~$5m in FY22 to ~$15m FY25 Achieved Mach 1.12 supersonic fl…" at bounding box center [535, 477] width 653 height 118
copy ul "Grown revenues from ~$5m in FY22 to ~$15m FY25 Achieved Mach 1.12 supersonic fl…"
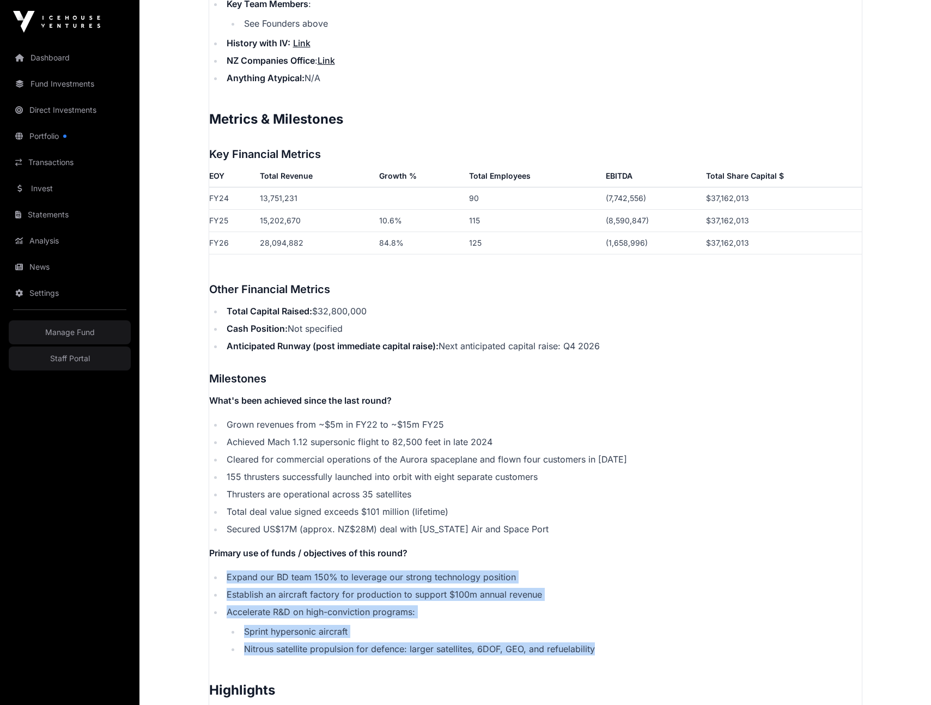
drag, startPoint x: 225, startPoint y: 563, endPoint x: 604, endPoint y: 640, distance: 387.0
click at [604, 640] on ul "Expand our BD team 150% to leverage our strong technology position Establish an…" at bounding box center [535, 613] width 653 height 85
copy ul "Expand our BD team 150% to leverage our strong technology position Establish an…"
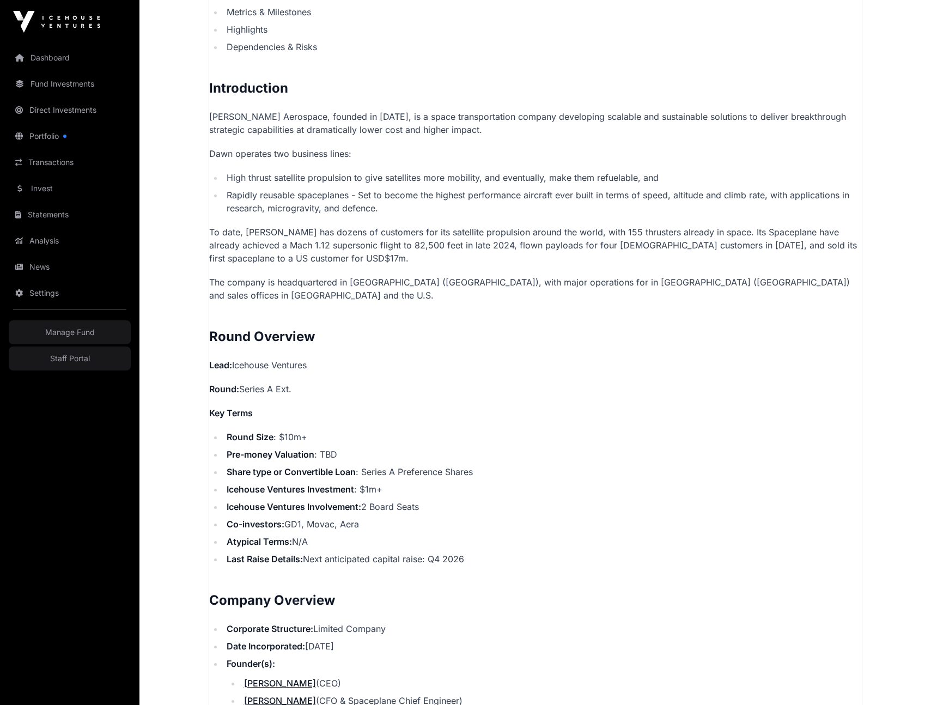
scroll to position [0, 0]
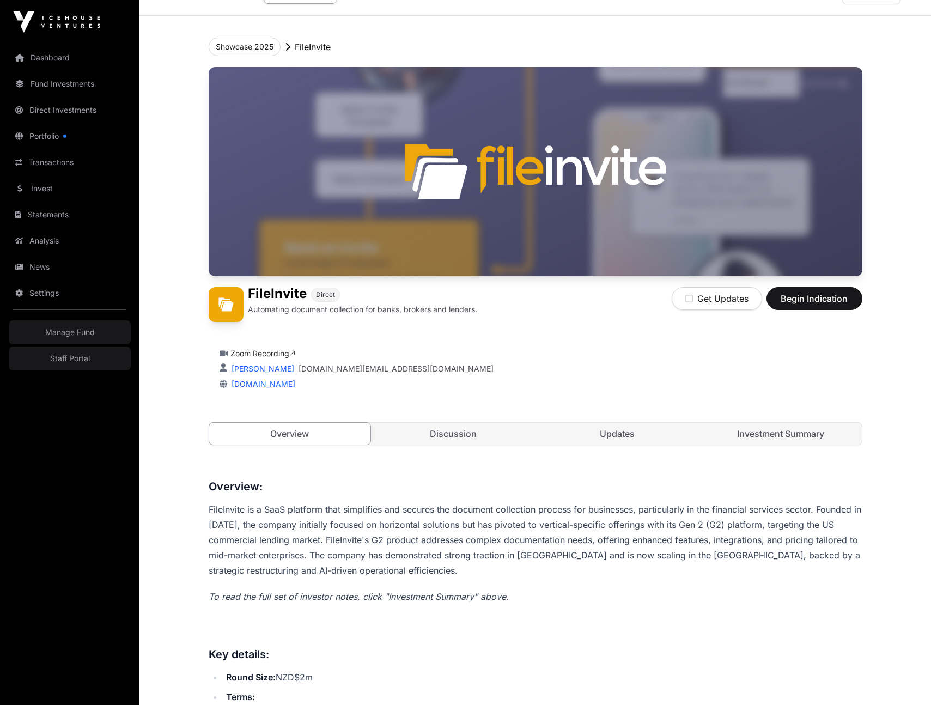
scroll to position [191, 0]
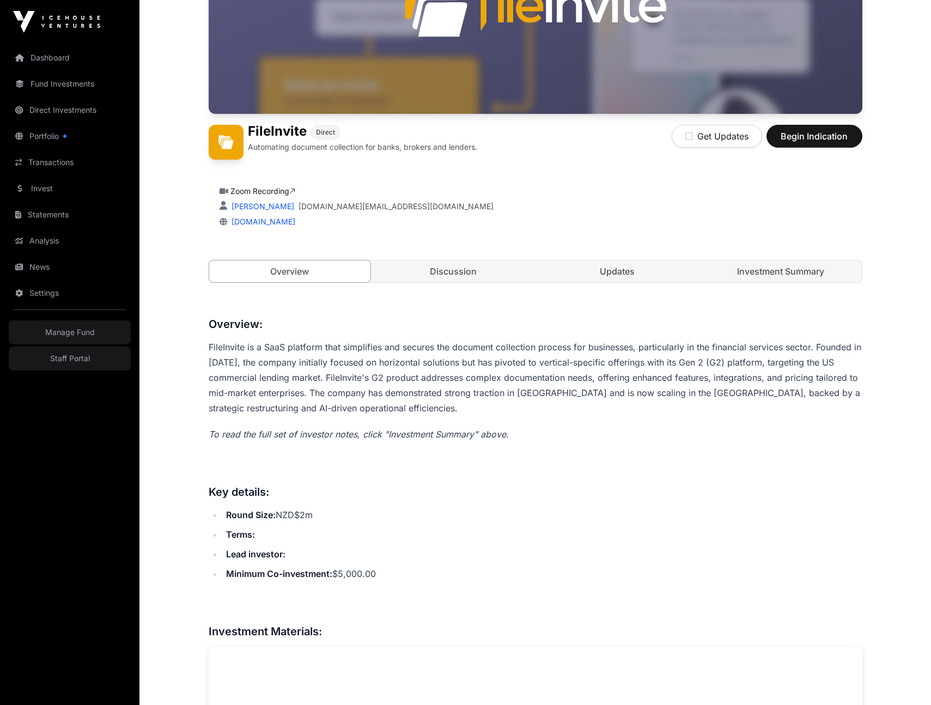
click at [364, 379] on p "FileInvite is a SaaS platform that simplifies and secures the document collecti…" at bounding box center [536, 377] width 654 height 76
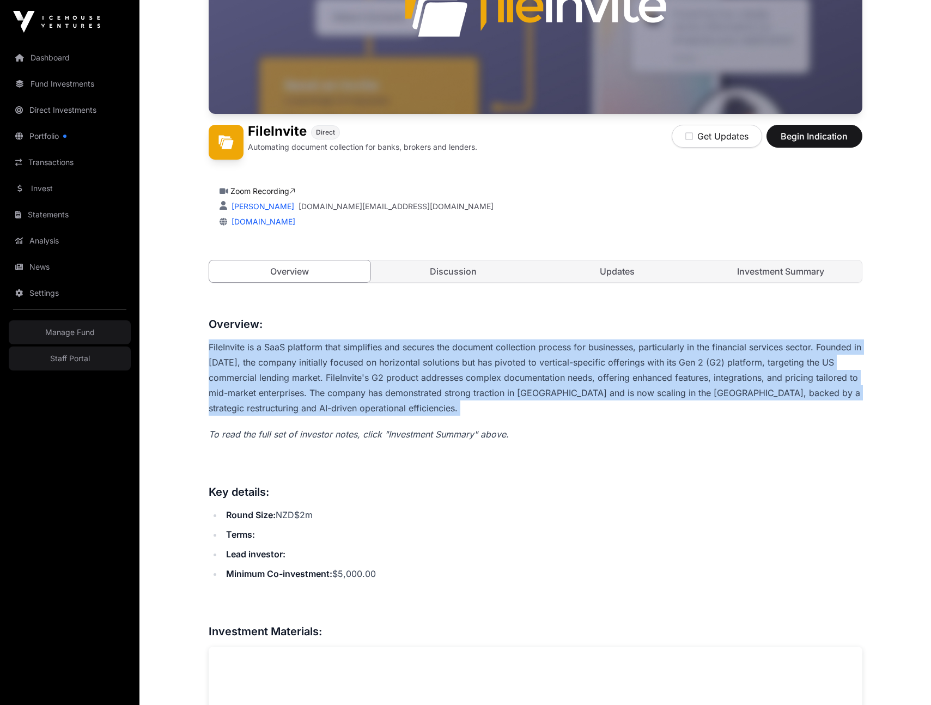
click at [364, 379] on p "FileInvite is a SaaS platform that simplifies and secures the document collecti…" at bounding box center [536, 377] width 654 height 76
copy div "FileInvite is a SaaS platform that simplifies and secures the document collecti…"
click at [764, 272] on link "Investment Summary" at bounding box center [781, 271] width 162 height 22
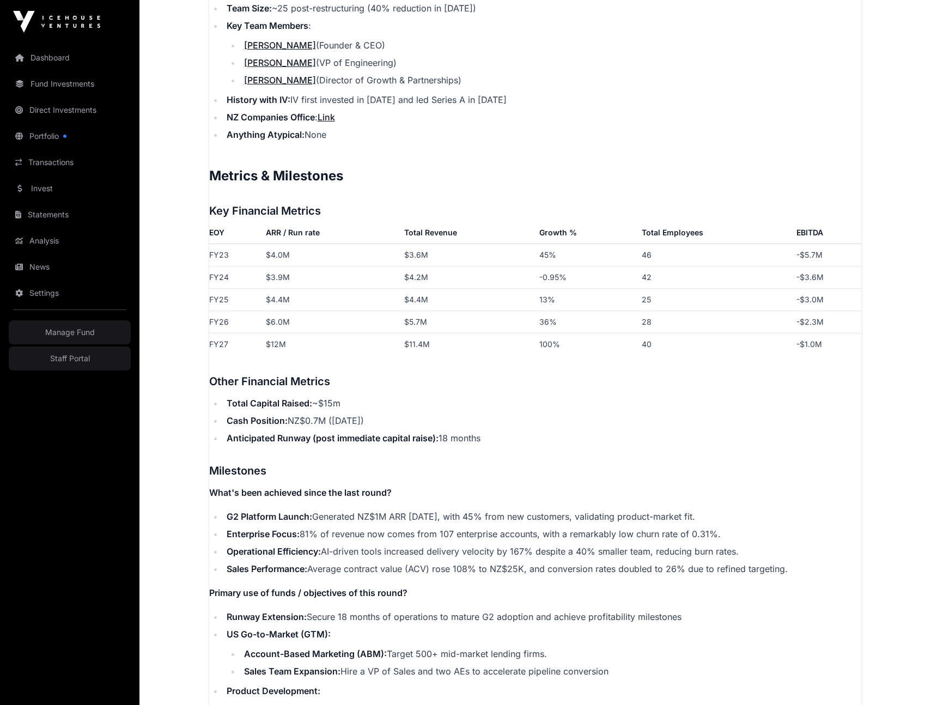
scroll to position [1446, 0]
drag, startPoint x: 223, startPoint y: 513, endPoint x: 858, endPoint y: 568, distance: 637.2
click at [858, 568] on ul "G2 Platform Launch: Generated NZ$1M ARR within 12 months, with 45% from new cus…" at bounding box center [535, 542] width 653 height 65
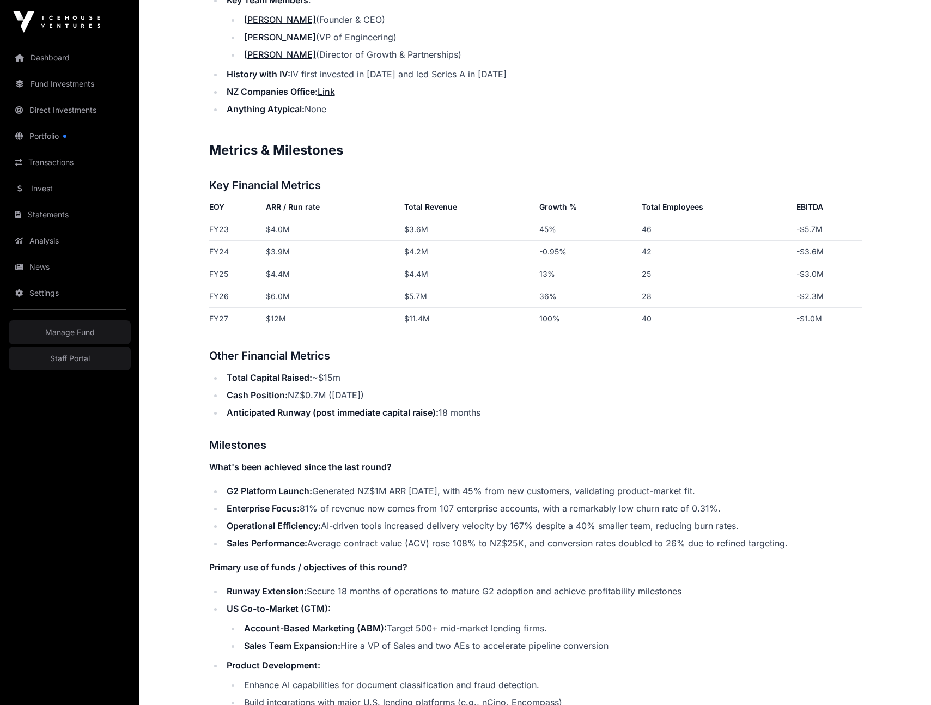
scroll to position [1472, 0]
copy ul "G2 Platform Launch: Generated NZ$1M ARR within 12 months, with 45% from new cus…"
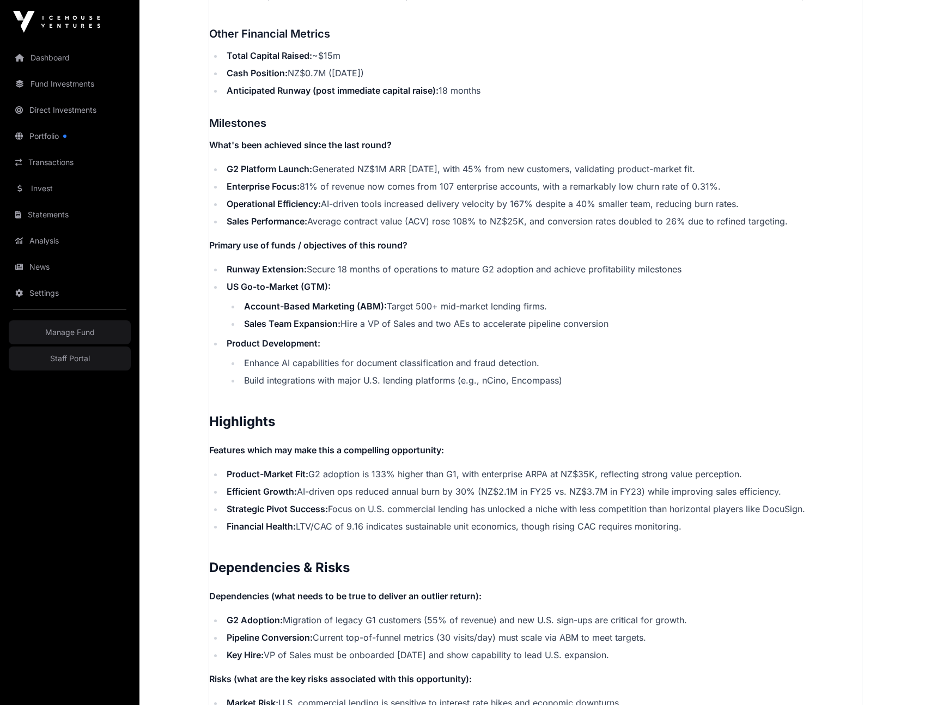
scroll to position [1790, 0]
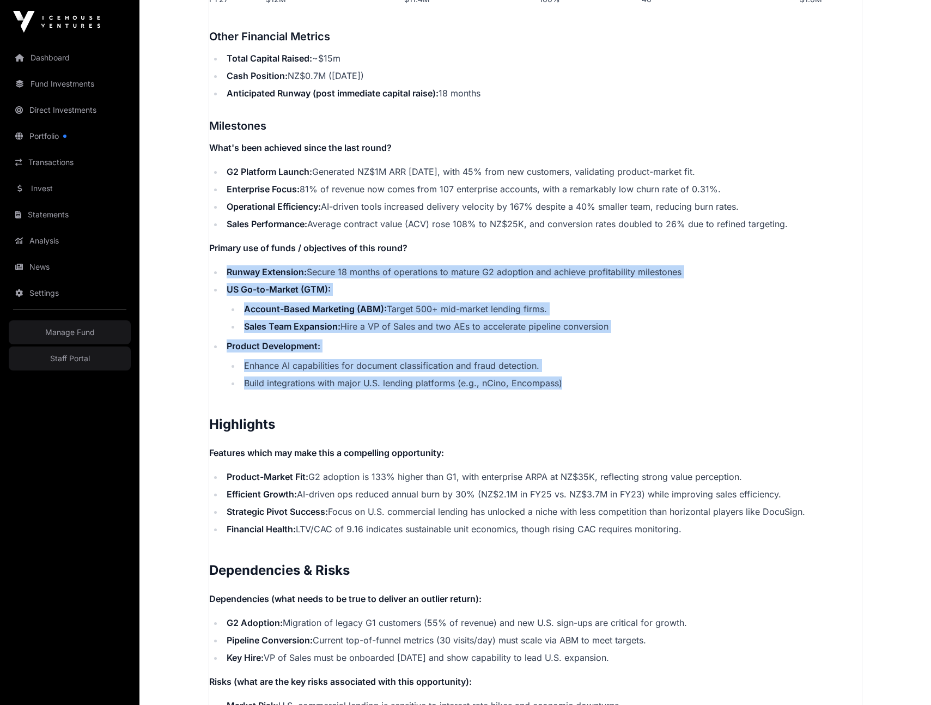
drag, startPoint x: 562, startPoint y: 384, endPoint x: 217, endPoint y: 269, distance: 363.6
click at [217, 269] on ul "Runway Extension: Secure 18 months of operations to mature G2 adoption and achi…" at bounding box center [535, 327] width 653 height 124
copy ul "Runway Extension: Secure 18 months of operations to mature G2 adoption and achi…"
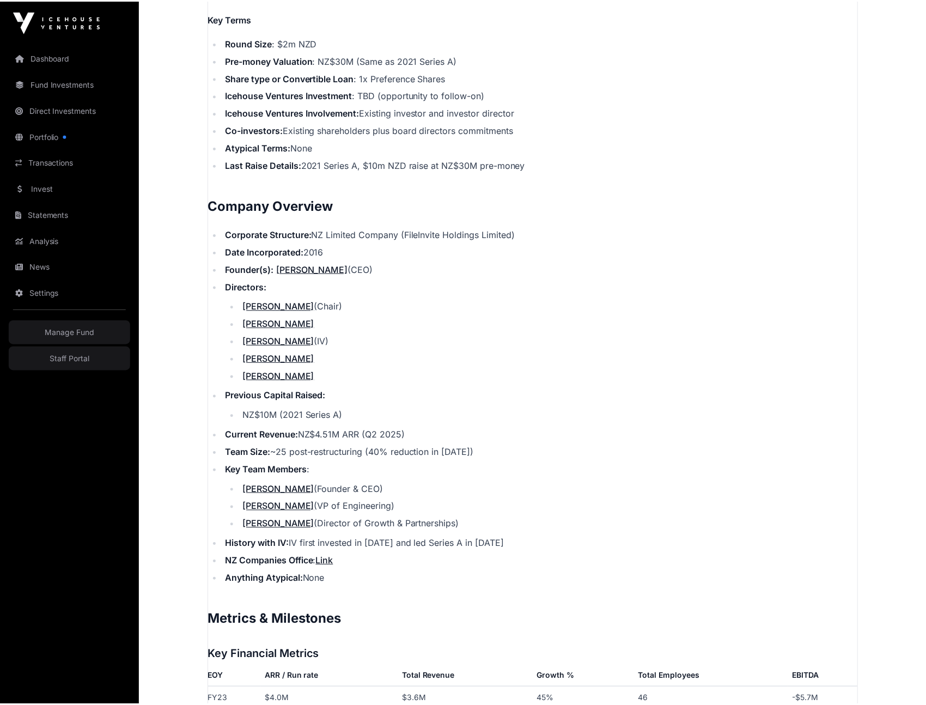
scroll to position [0, 0]
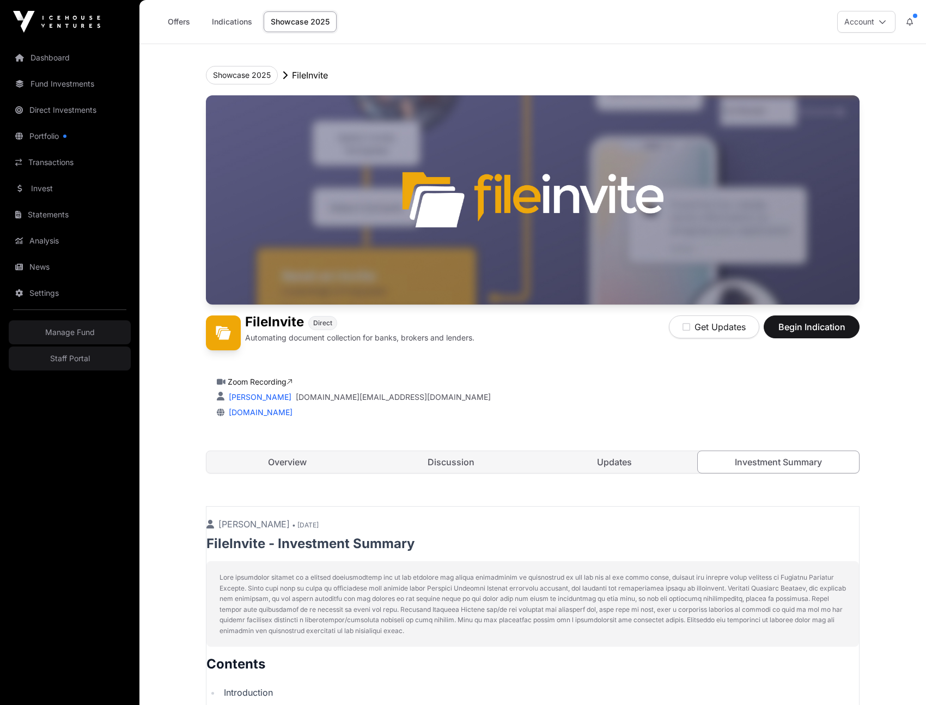
scroll to position [191, 0]
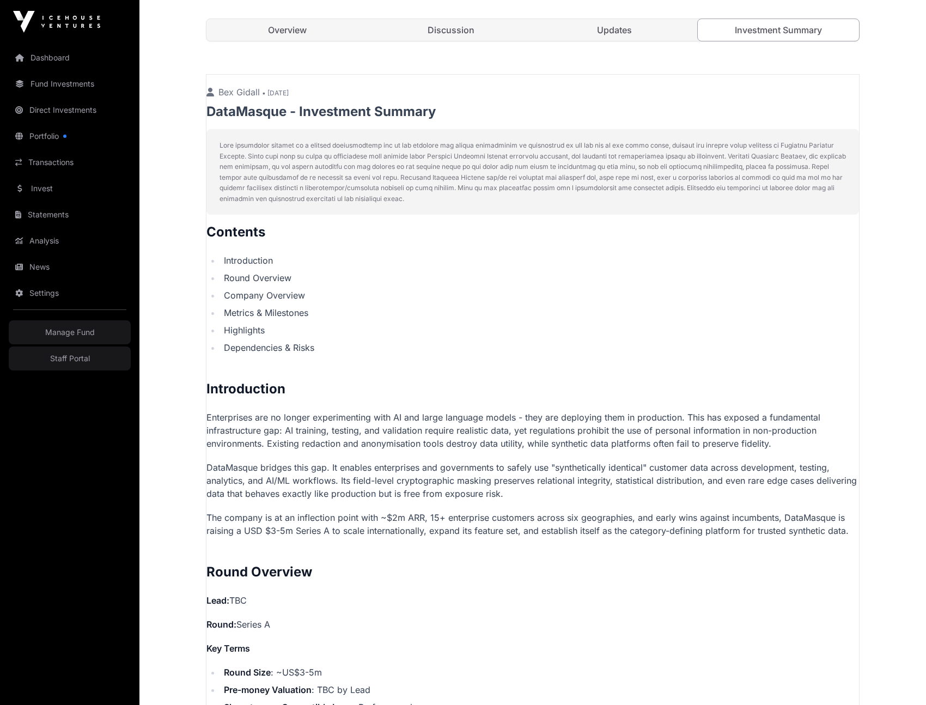
scroll to position [433, 0]
drag, startPoint x: 208, startPoint y: 417, endPoint x: 687, endPoint y: 418, distance: 478.5
click at [687, 418] on p "Enterprises are no longer experimenting with AI and large language models - the…" at bounding box center [533, 429] width 653 height 39
copy p "Enterprises are no longer experimenting with AI and large language models - the…"
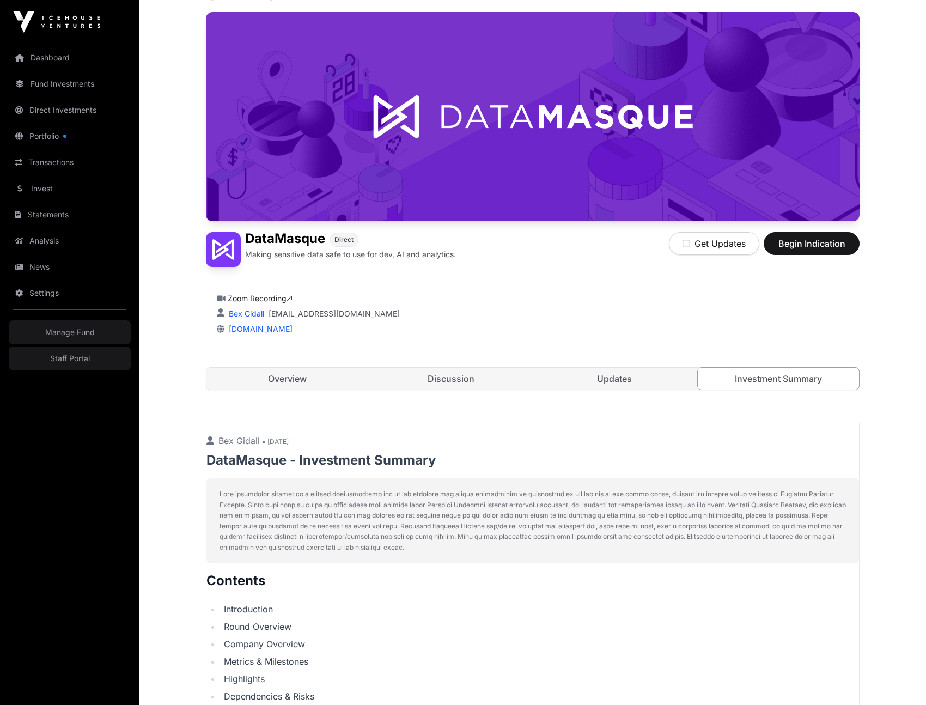
scroll to position [0, 0]
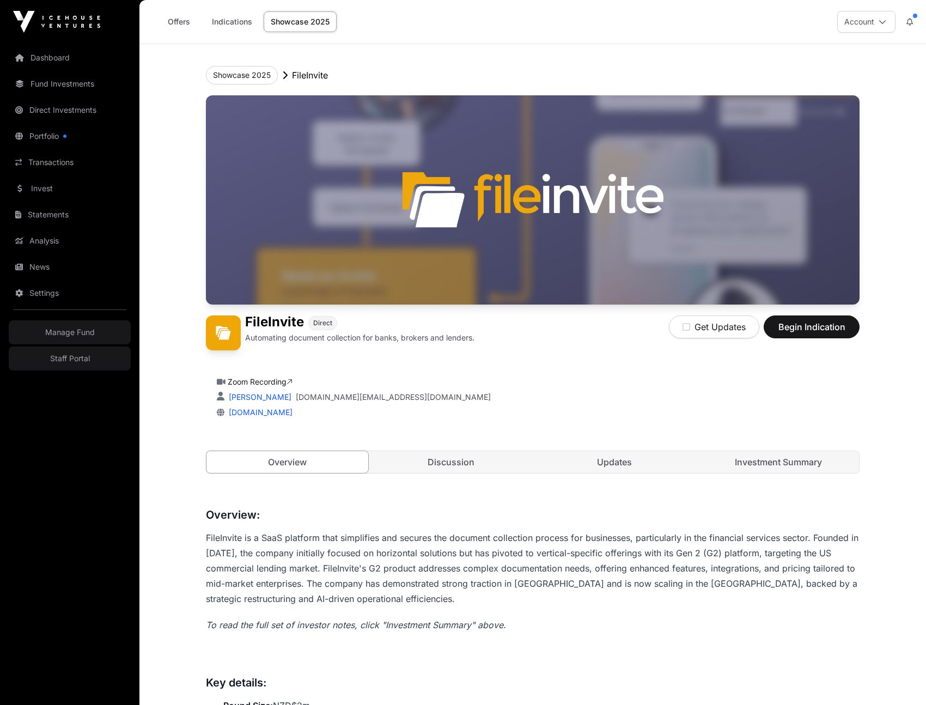
click at [782, 468] on link "Investment Summary" at bounding box center [779, 462] width 162 height 22
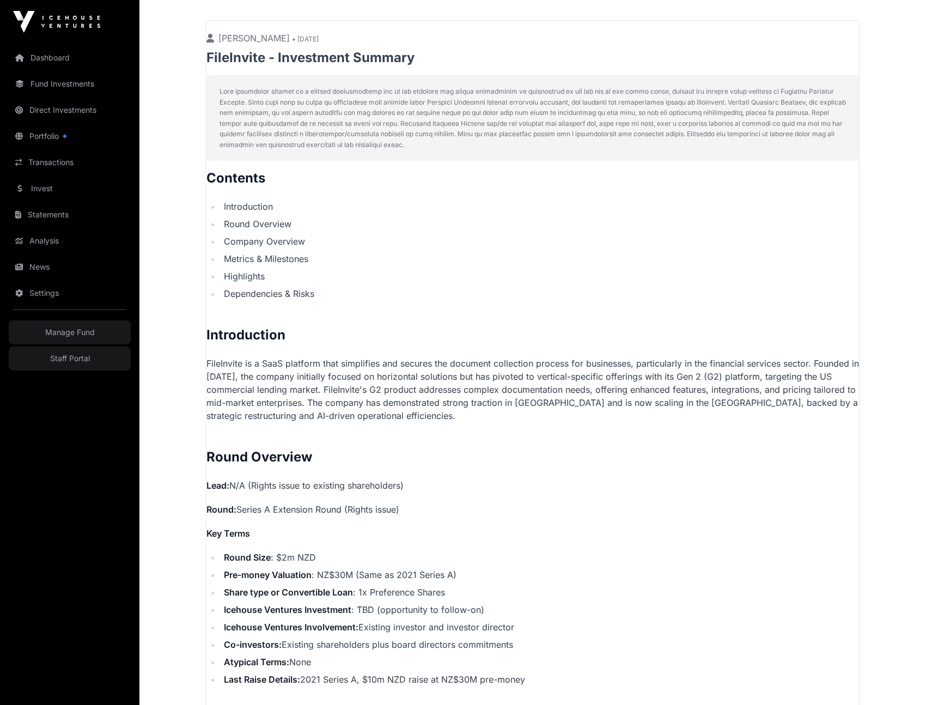
scroll to position [493, 0]
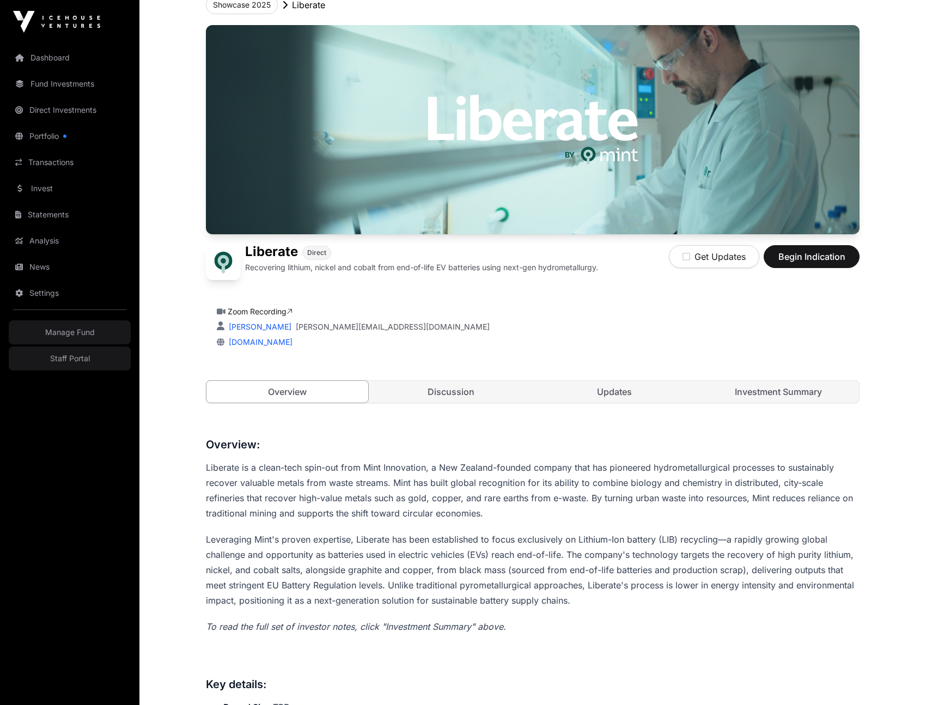
scroll to position [86, 0]
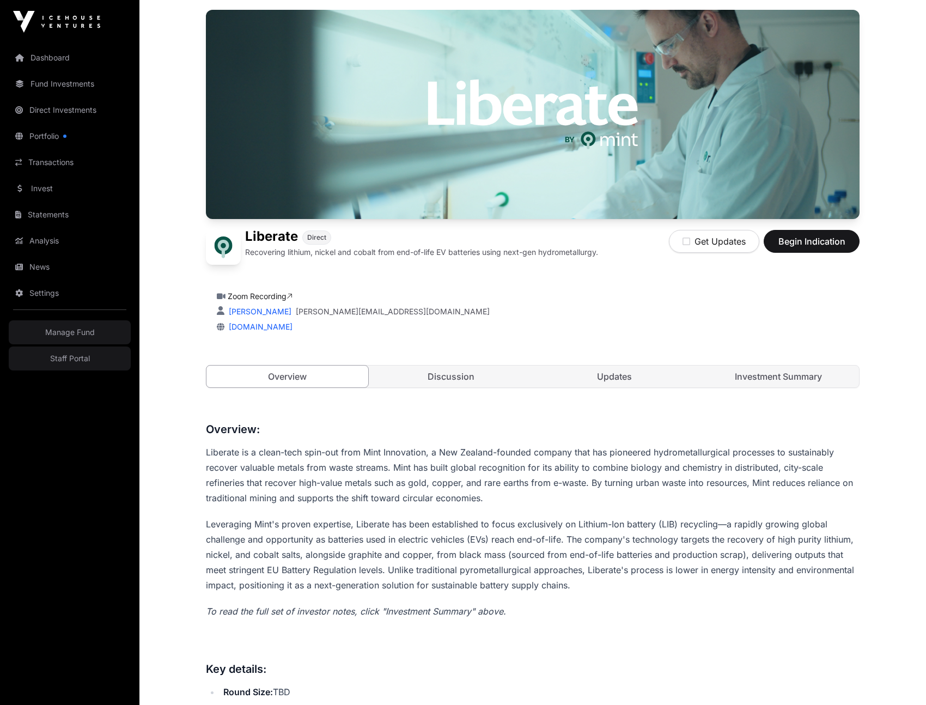
click at [793, 379] on link "Investment Summary" at bounding box center [779, 377] width 162 height 22
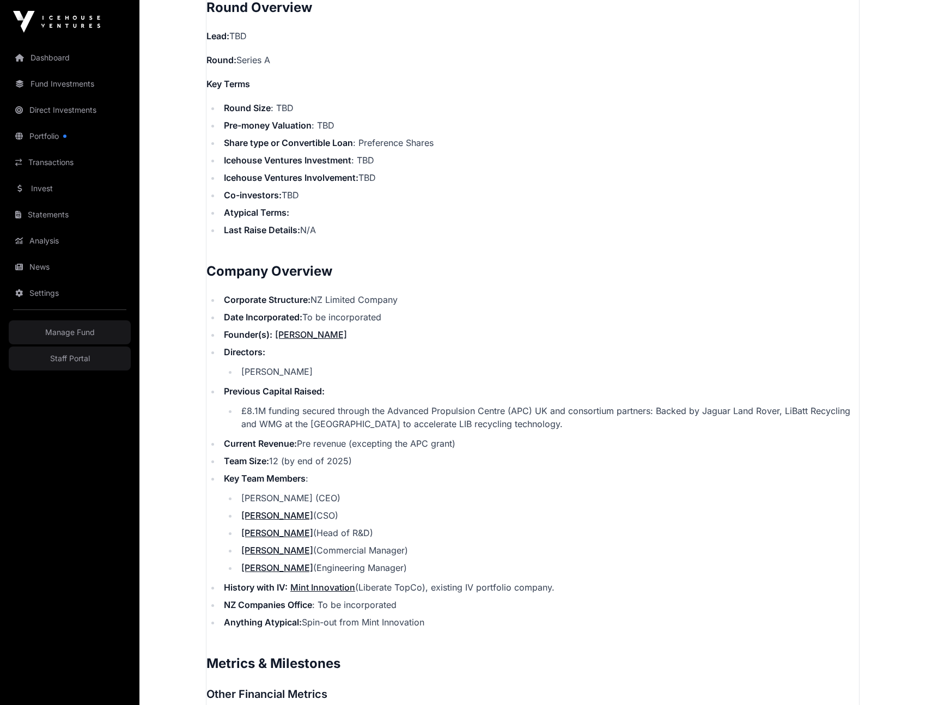
scroll to position [1286, 0]
click at [244, 404] on li "£8.1M funding secured through the Advanced Propulsion Centre (APC) UK and conso…" at bounding box center [548, 416] width 621 height 26
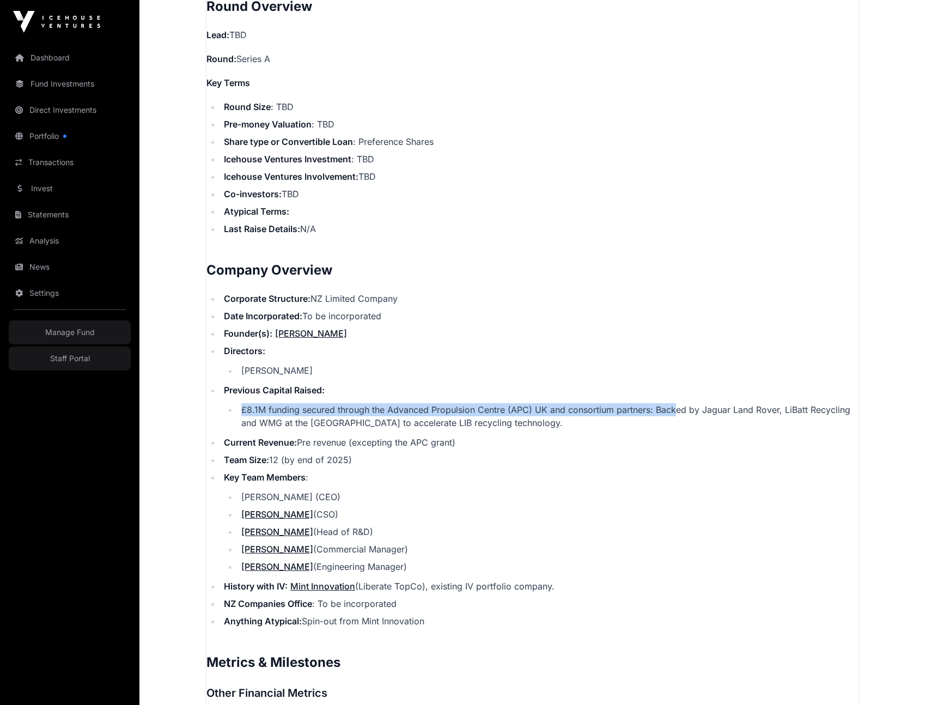
drag, startPoint x: 242, startPoint y: 405, endPoint x: 677, endPoint y: 413, distance: 434.4
click at [677, 413] on li "£8.1M funding secured through the Advanced Propulsion Centre (APC) UK and conso…" at bounding box center [548, 416] width 621 height 26
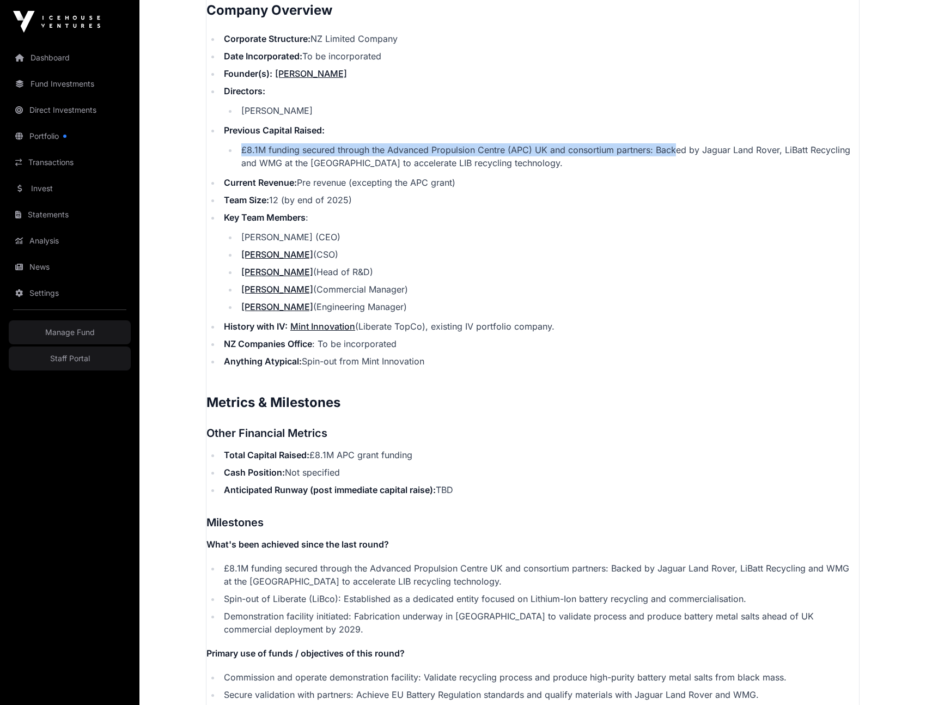
scroll to position [1632, 0]
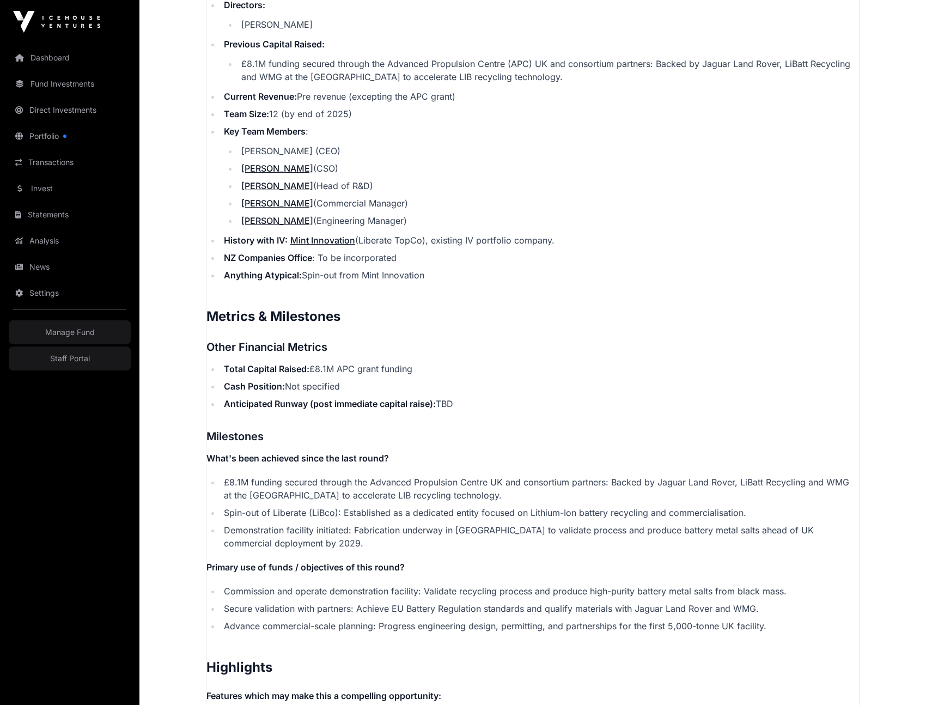
click at [245, 480] on li "£8.1M funding secured through the Advanced Propulsion Centre UK and consortium …" at bounding box center [540, 489] width 639 height 26
drag, startPoint x: 227, startPoint y: 480, endPoint x: 493, endPoint y: 476, distance: 265.4
click at [493, 476] on li "£8.1M funding secured through the Advanced Propulsion Centre UK and consortium …" at bounding box center [540, 489] width 639 height 26
click at [339, 488] on li "£8.1M funding secured through the Advanced Propulsion Centre UK and consortium …" at bounding box center [540, 489] width 639 height 26
drag, startPoint x: 228, startPoint y: 482, endPoint x: 705, endPoint y: 484, distance: 476.8
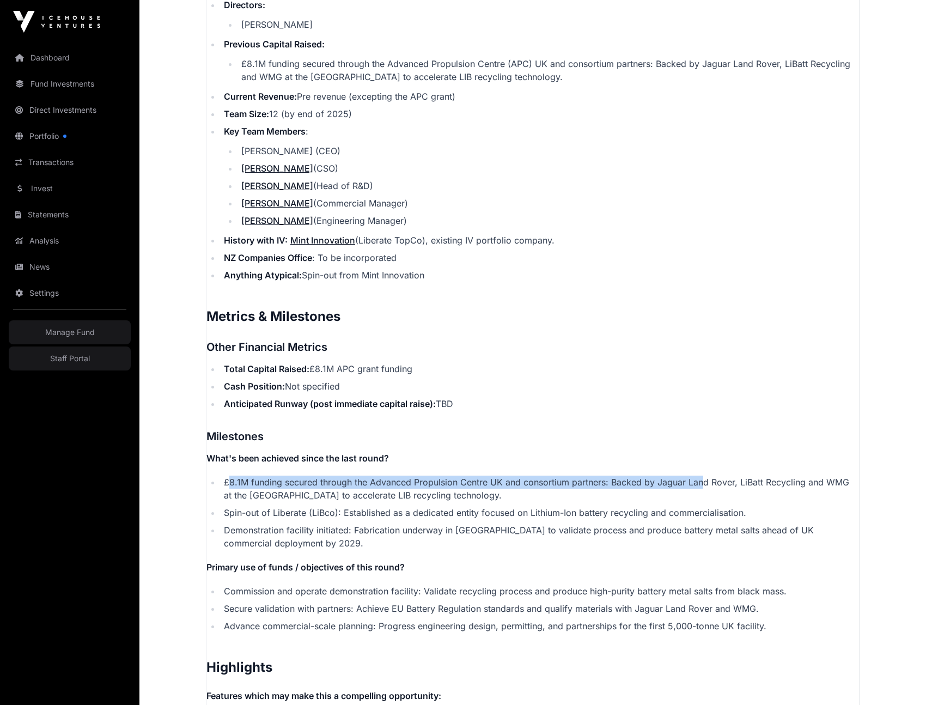
click at [705, 484] on li "£8.1M funding secured through the Advanced Propulsion Centre UK and consortium …" at bounding box center [540, 489] width 639 height 26
click at [228, 480] on li "£8.1M funding secured through the Advanced Propulsion Centre UK and consortium …" at bounding box center [540, 489] width 639 height 26
click at [222, 480] on li "£8.1M funding secured through the Advanced Propulsion Centre UK and consortium …" at bounding box center [540, 489] width 639 height 26
click at [228, 482] on li "£8.1M funding secured through the Advanced Propulsion Centre UK and consortium …" at bounding box center [540, 489] width 639 height 26
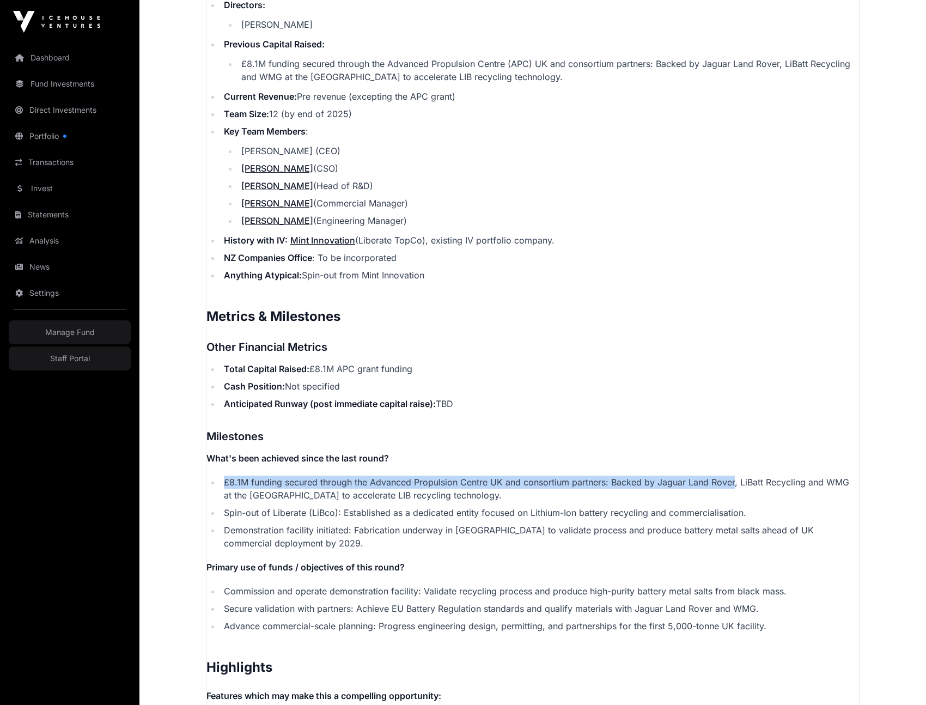
drag, startPoint x: 231, startPoint y: 480, endPoint x: 735, endPoint y: 478, distance: 504.1
click at [735, 478] on li "£8.1M funding secured through the Advanced Propulsion Centre UK and consortium …" at bounding box center [540, 489] width 639 height 26
copy li "£8.1M funding secured through the Advanced Propulsion Centre UK and consortium …"
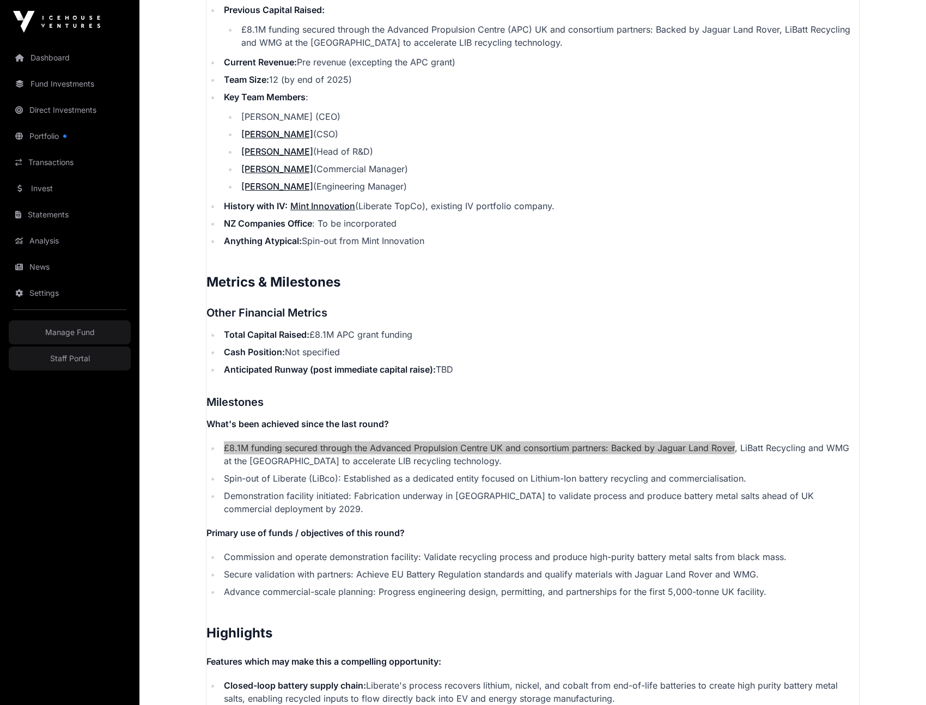
scroll to position [1666, 0]
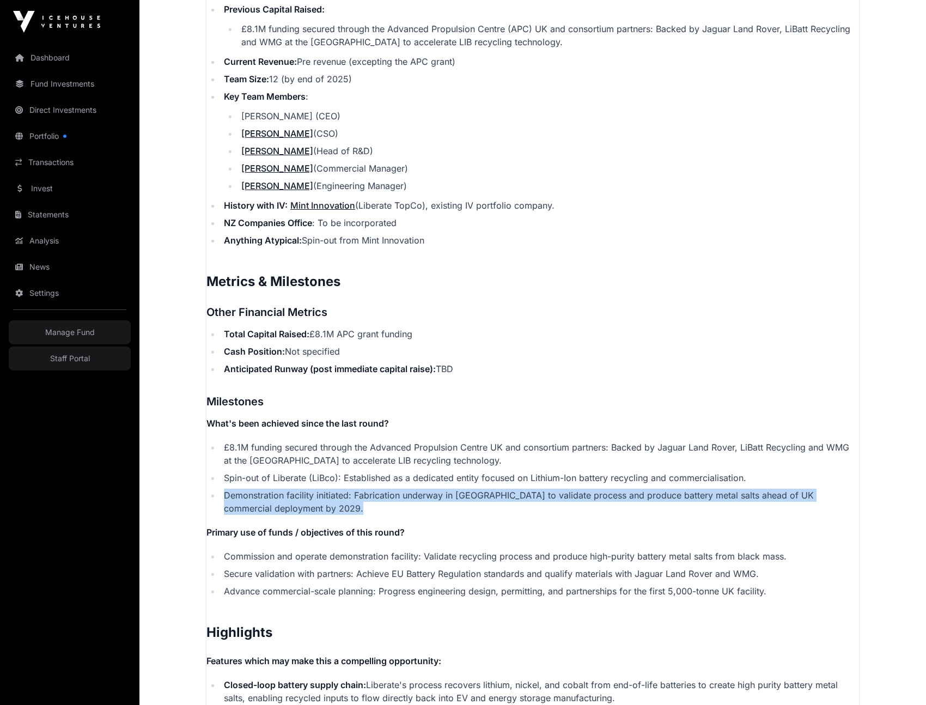
drag, startPoint x: 225, startPoint y: 493, endPoint x: 645, endPoint y: 518, distance: 420.9
click at [645, 518] on p "Contents Introduction Round Overview Company Overview Metrics & Milestones High…" at bounding box center [533, 22] width 653 height 2066
copy p "Demonstration facility initiated: Fabrication underway in New Zealand to valida…"
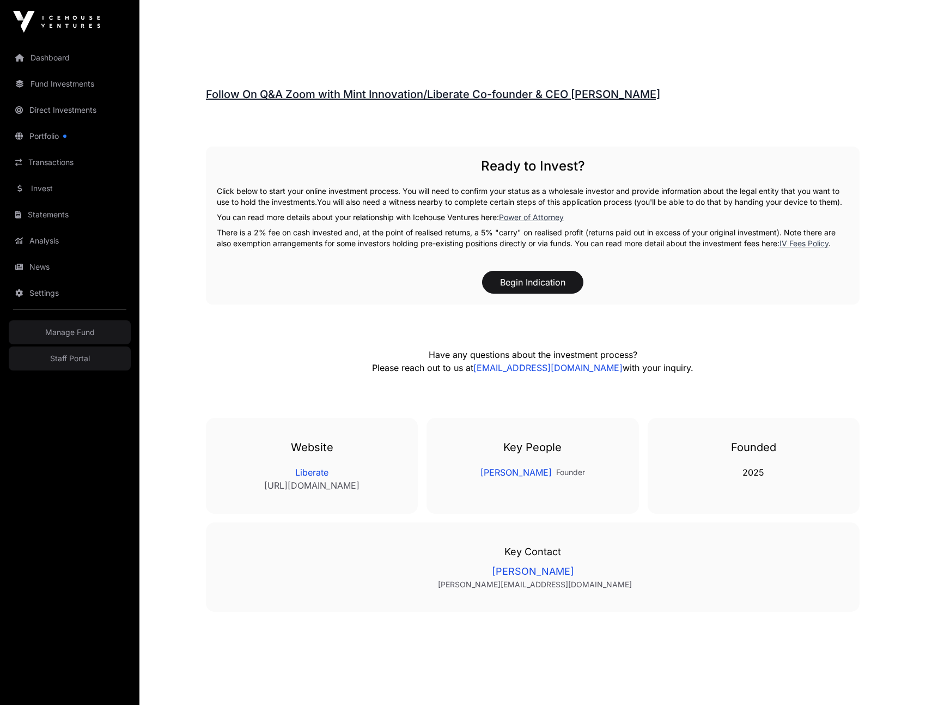
scroll to position [86, 0]
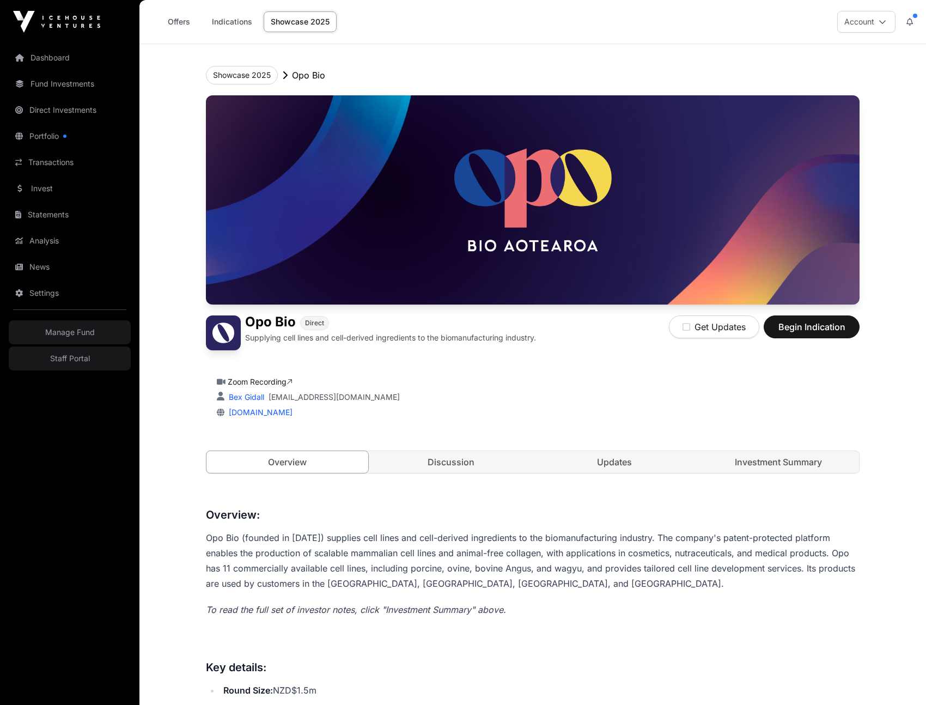
click at [780, 468] on link "Investment Summary" at bounding box center [779, 462] width 162 height 22
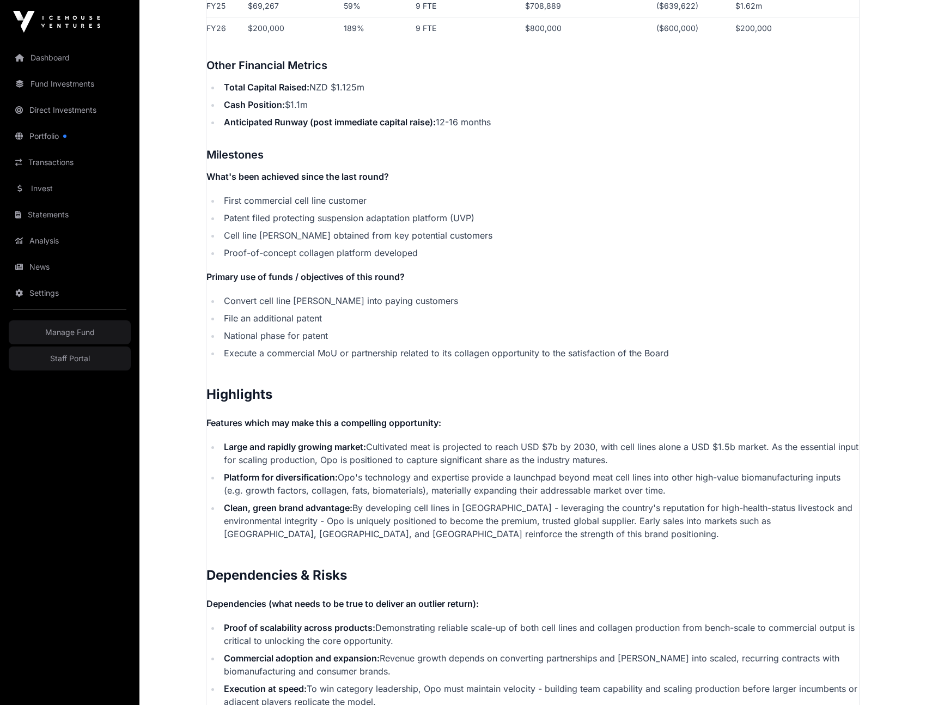
scroll to position [2101, 0]
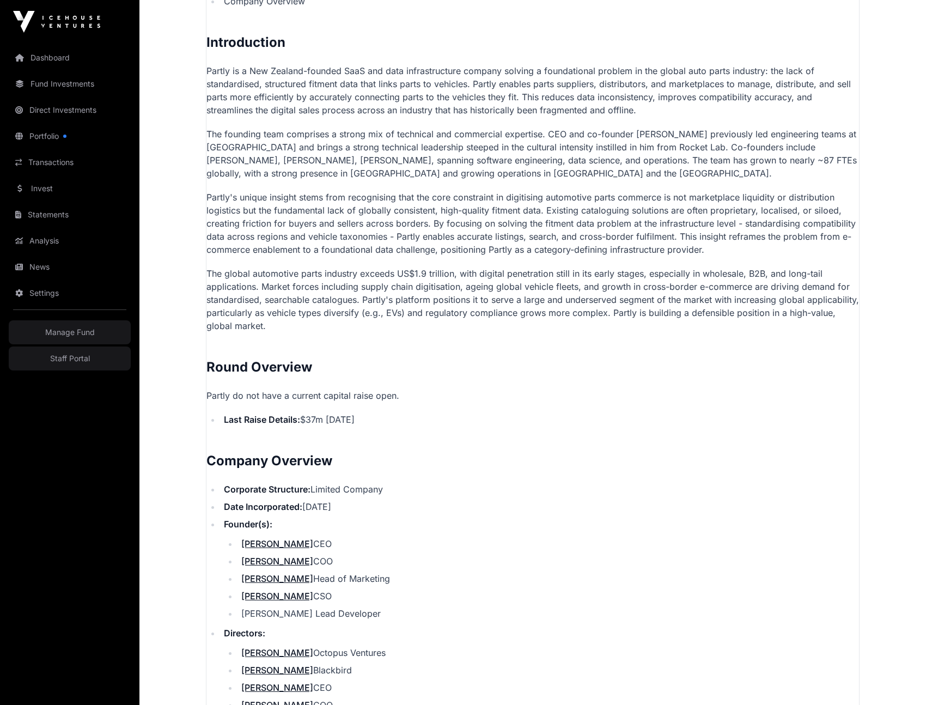
scroll to position [710, 0]
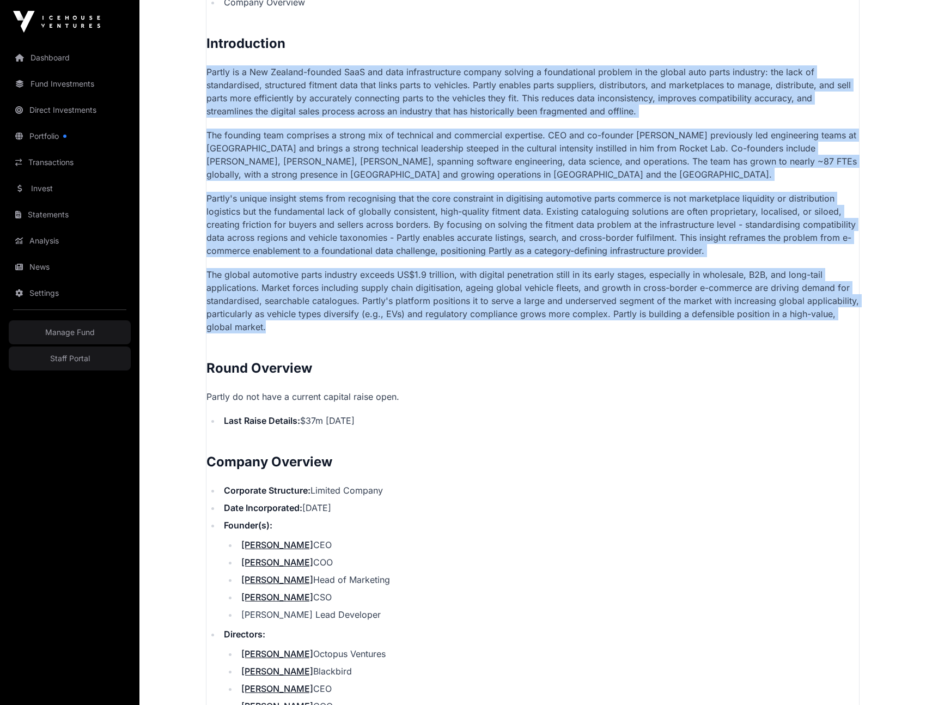
drag, startPoint x: 282, startPoint y: 330, endPoint x: 200, endPoint y: 73, distance: 269.9
click at [200, 73] on div "Showcase 2025 Partly Partly Direct Building AI infrastructure to power the glob…" at bounding box center [533, 176] width 698 height 1685
copy p "Partly is a New Zealand-founded SaaS and data infrastructure company solving a …"
